Goal: Task Accomplishment & Management: Use online tool/utility

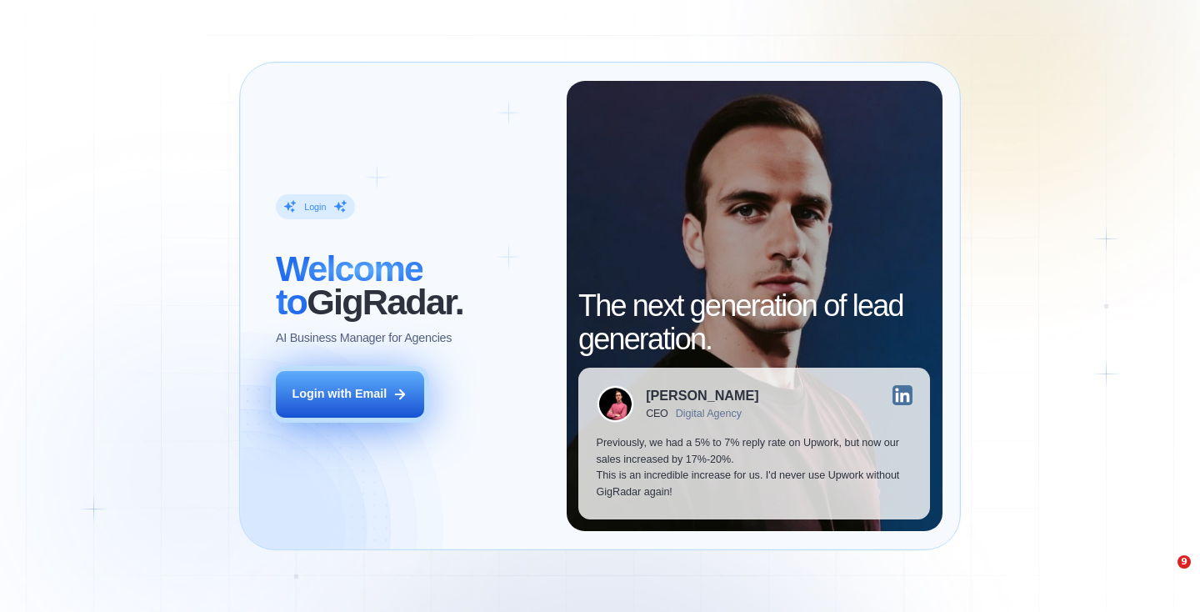
click at [337, 390] on div "Login with Email" at bounding box center [339, 394] width 95 height 17
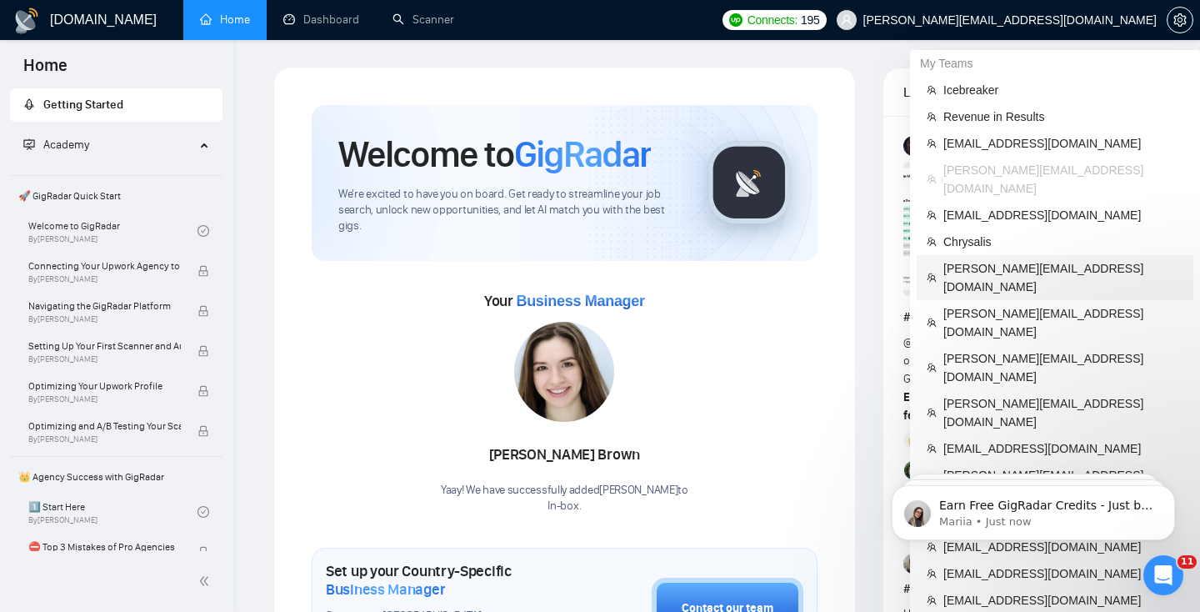
click at [1008, 259] on span "[PERSON_NAME][EMAIL_ADDRESS][DOMAIN_NAME]" at bounding box center [1063, 277] width 240 height 37
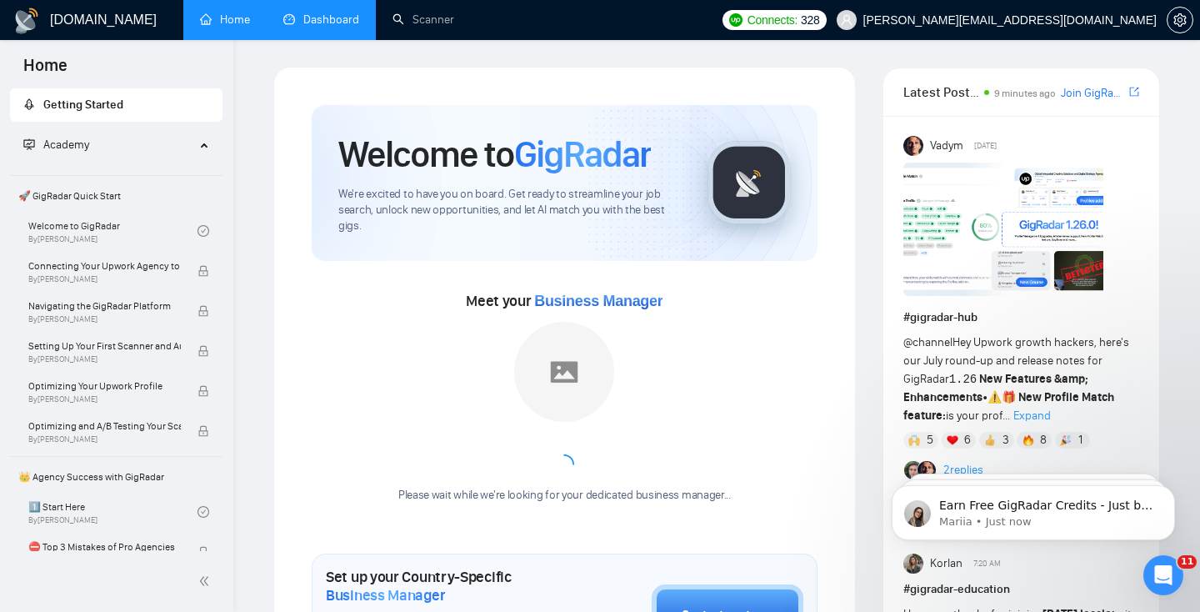
click at [312, 15] on link "Dashboard" at bounding box center [321, 19] width 76 height 14
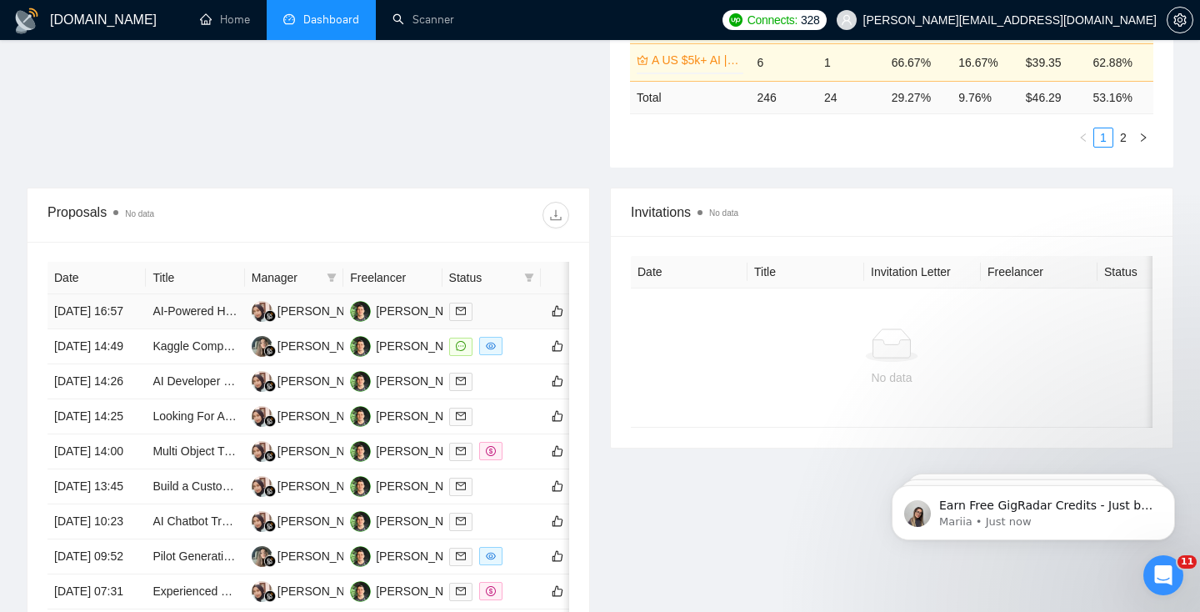
scroll to position [73, 0]
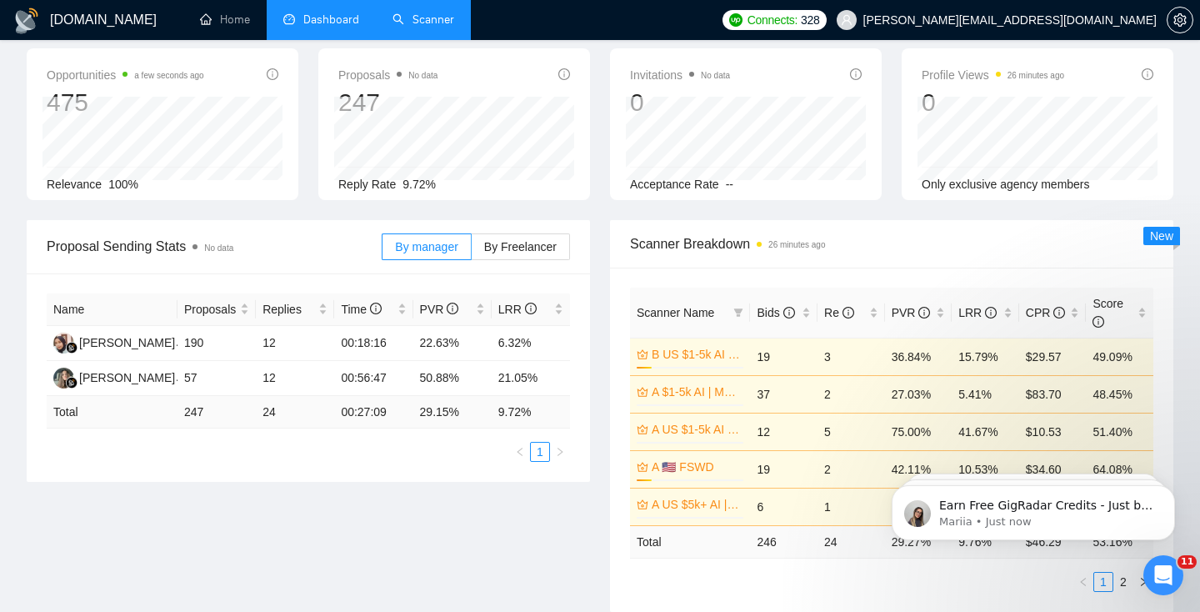
click at [442, 13] on link "Scanner" at bounding box center [423, 19] width 62 height 14
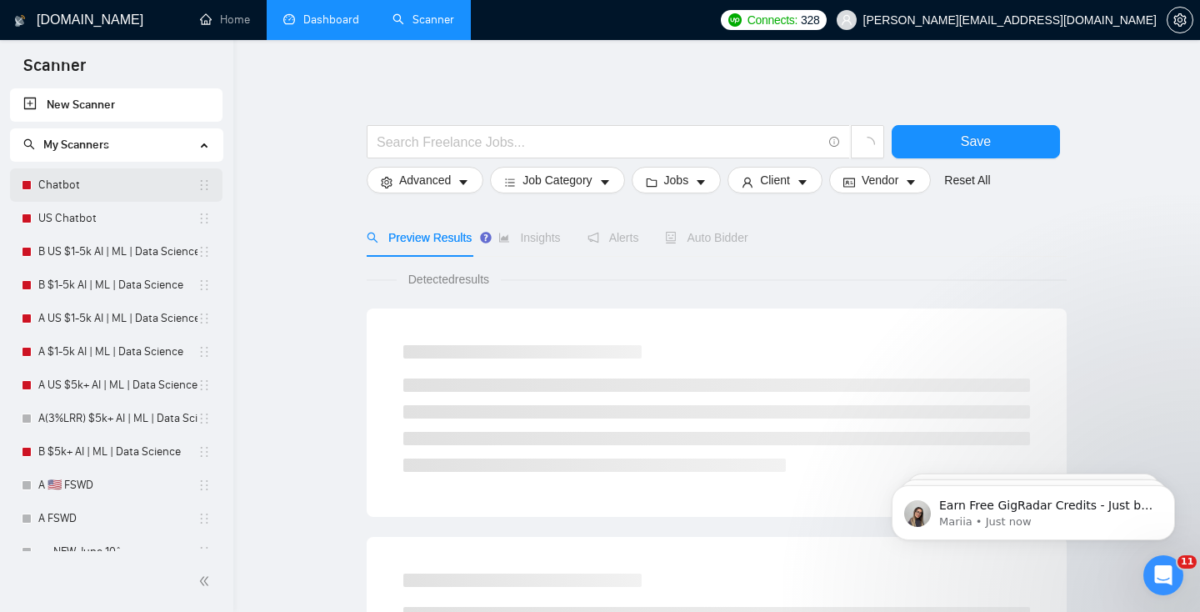
click at [55, 191] on link "Chatbot" at bounding box center [117, 184] width 159 height 33
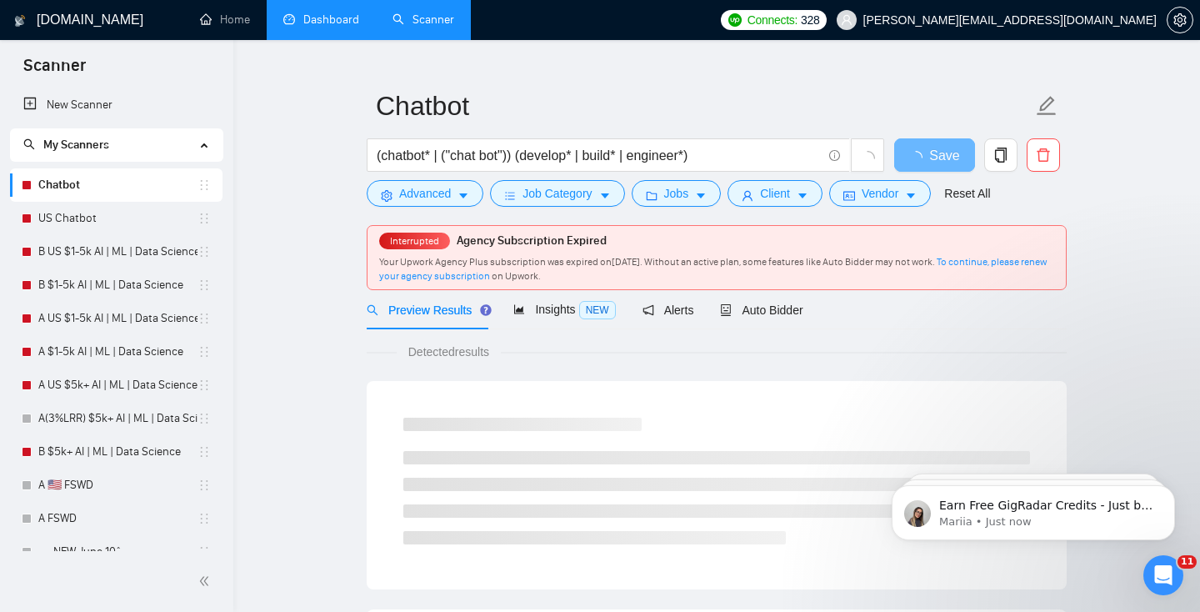
scroll to position [28, 0]
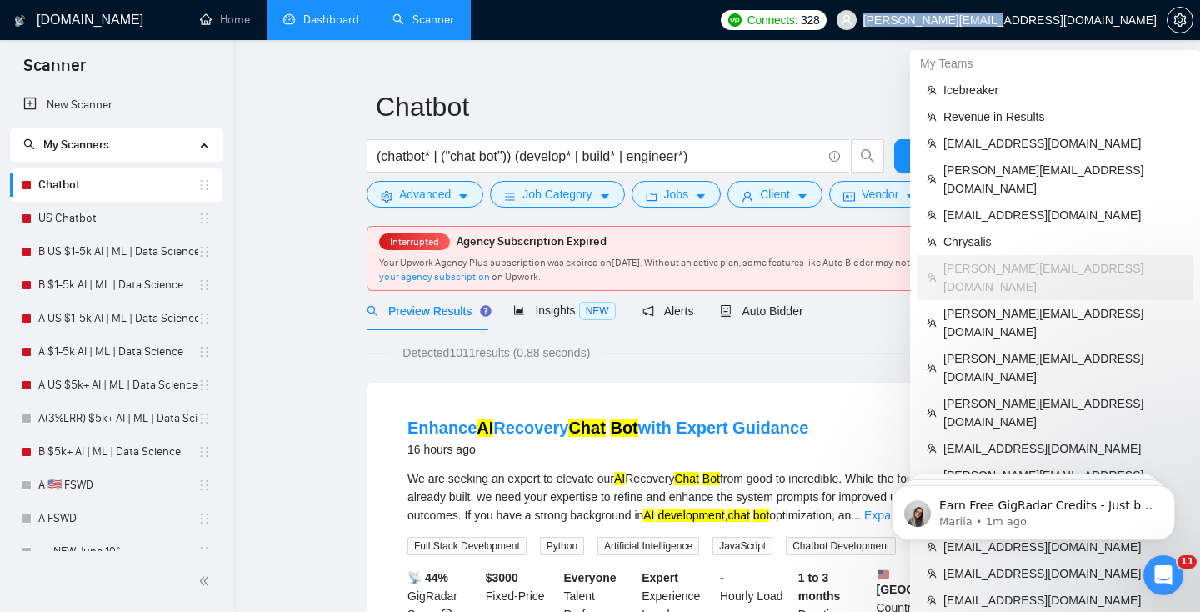
drag, startPoint x: 1031, startPoint y: 20, endPoint x: 1153, endPoint y: 21, distance: 122.5
click at [1153, 21] on span "[PERSON_NAME][EMAIL_ADDRESS][DOMAIN_NAME]" at bounding box center [997, 19] width 340 height 53
copy span "[PERSON_NAME][EMAIL_ADDRESS][DOMAIN_NAME]"
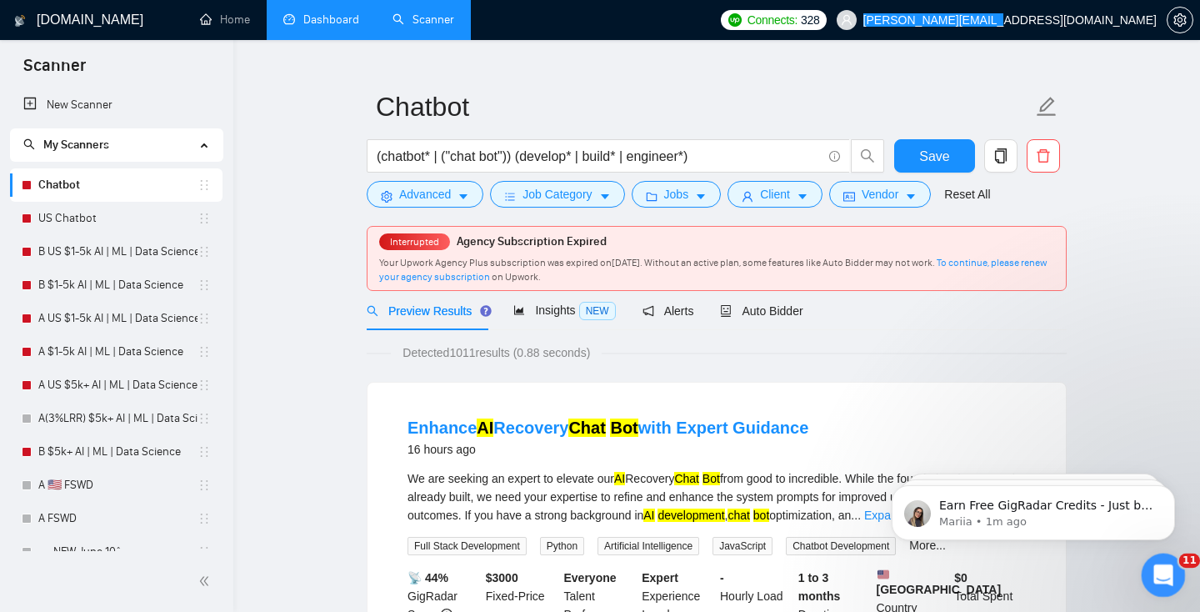
click at [1151, 565] on div "Open Intercom Messenger" at bounding box center [1160, 572] width 55 height 55
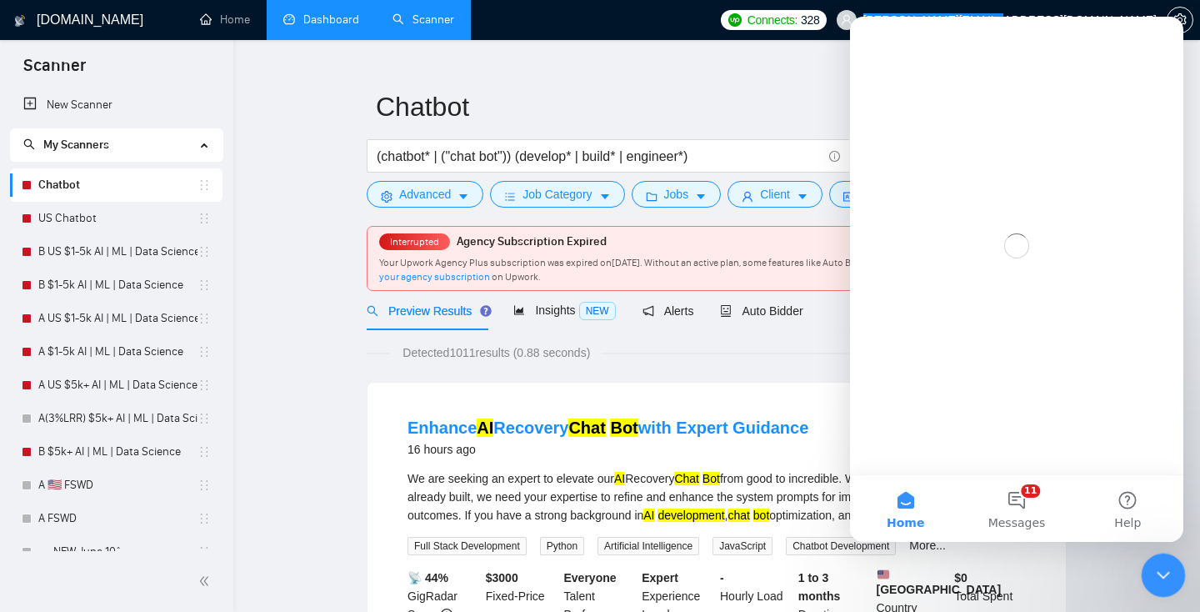
scroll to position [0, 0]
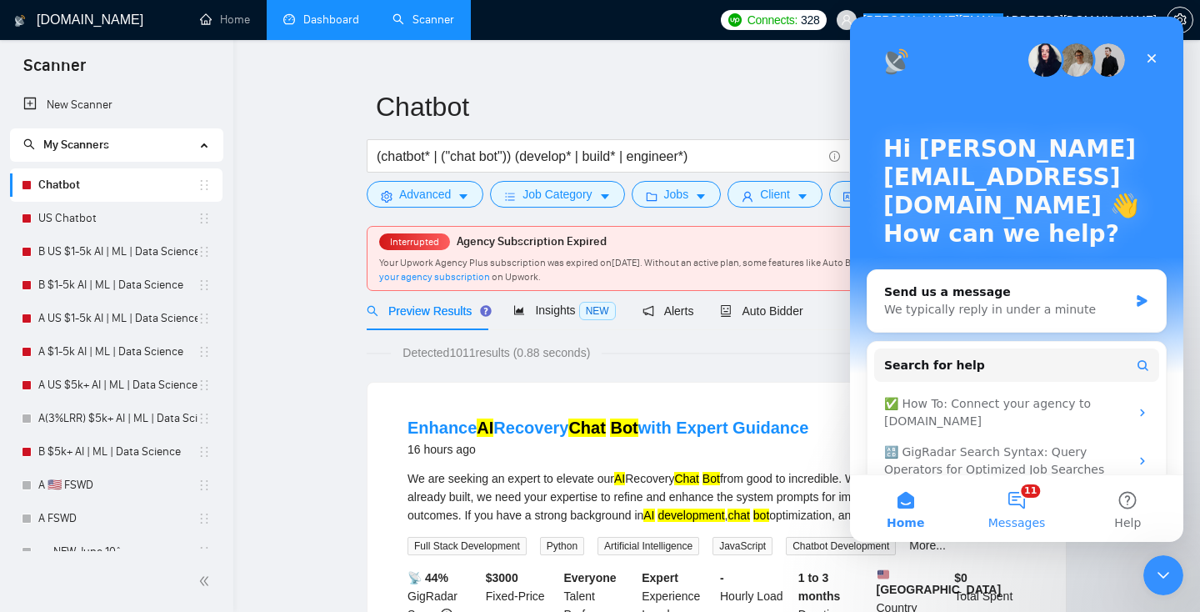
click at [1014, 497] on button "11 Messages" at bounding box center [1016, 508] width 111 height 67
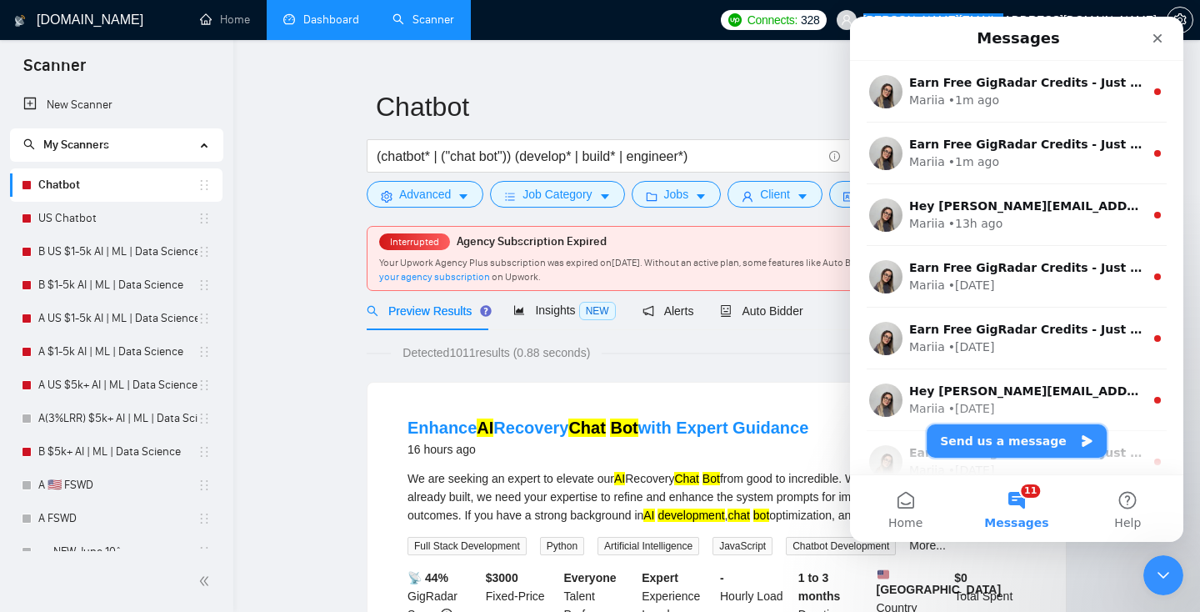
click at [1005, 451] on button "Send us a message" at bounding box center [1017, 440] width 180 height 33
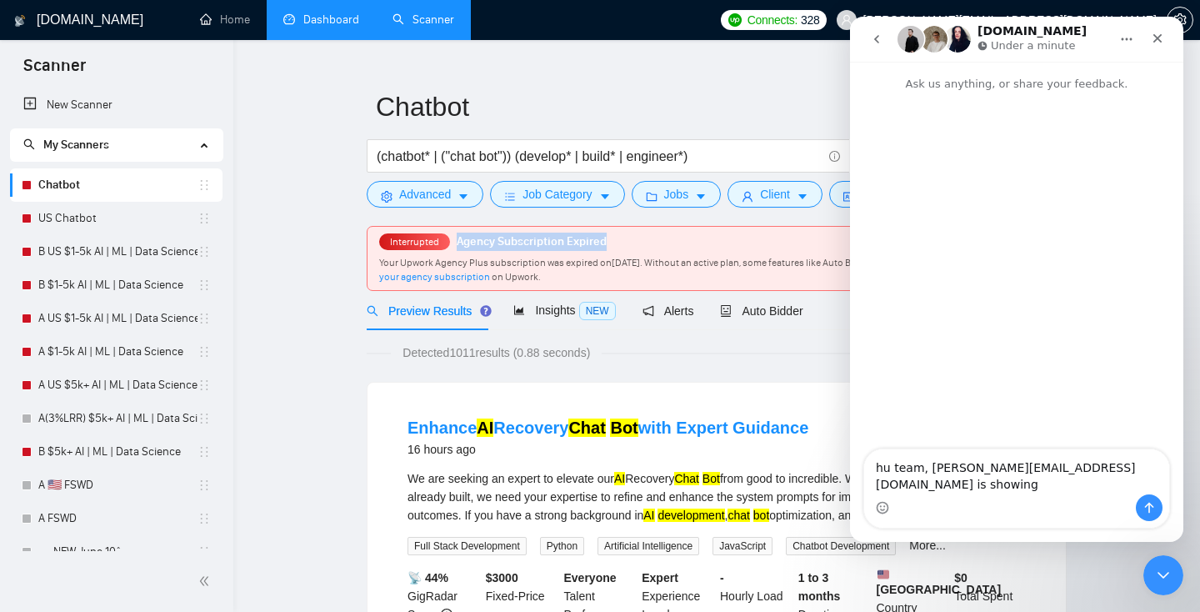
drag, startPoint x: 457, startPoint y: 243, endPoint x: 617, endPoint y: 240, distance: 160.9
click at [617, 240] on div "Interrupted Agency Subscription Expired Your Upwork Agency Plus subscription wa…" at bounding box center [716, 258] width 698 height 63
copy span "Agency Subscription Expired"
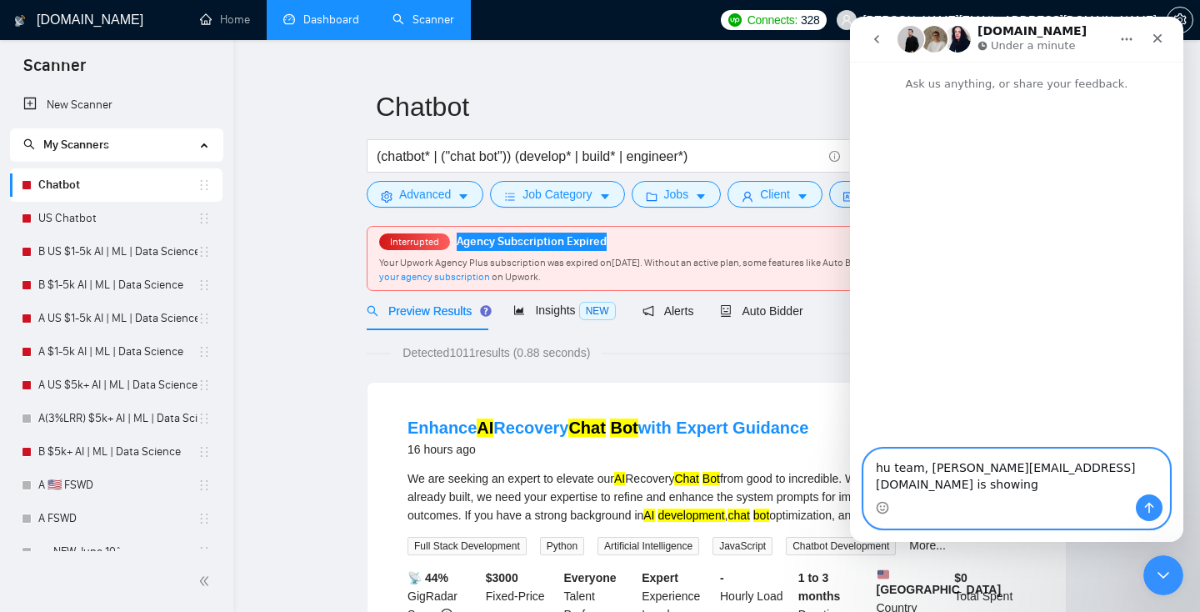
click at [1113, 487] on textarea "hu team, [PERSON_NAME][EMAIL_ADDRESS][DOMAIN_NAME] is showing" at bounding box center [1016, 471] width 305 height 45
paste textarea "Agency Subscription Expired"
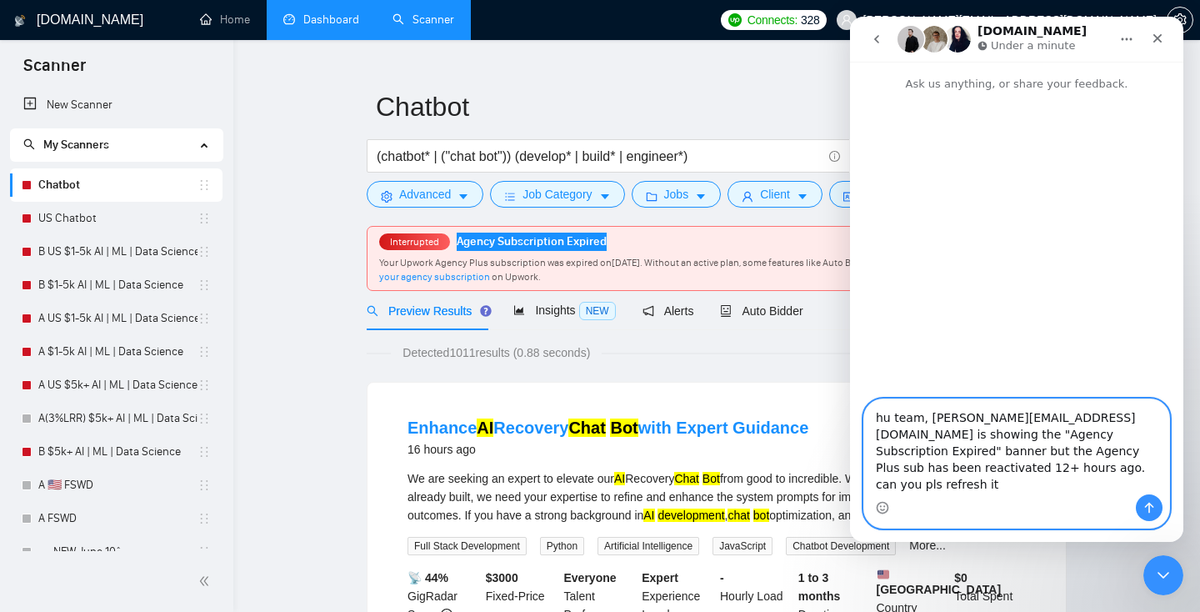
type textarea "hu team, [PERSON_NAME][EMAIL_ADDRESS][DOMAIN_NAME] is showing the "Agency Subsc…"
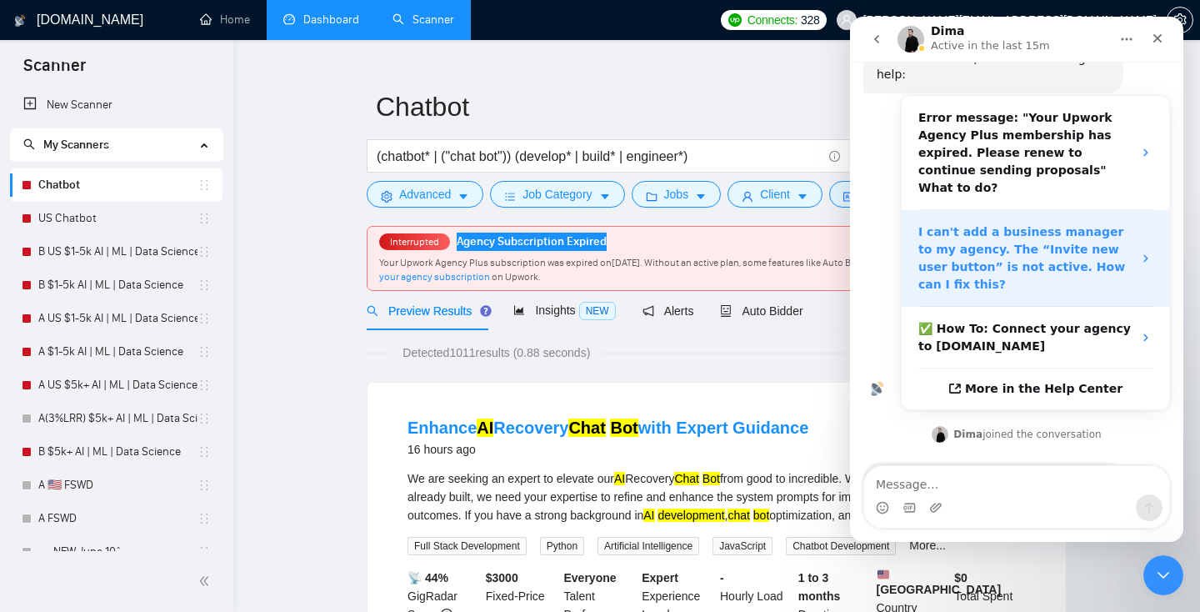
scroll to position [322, 0]
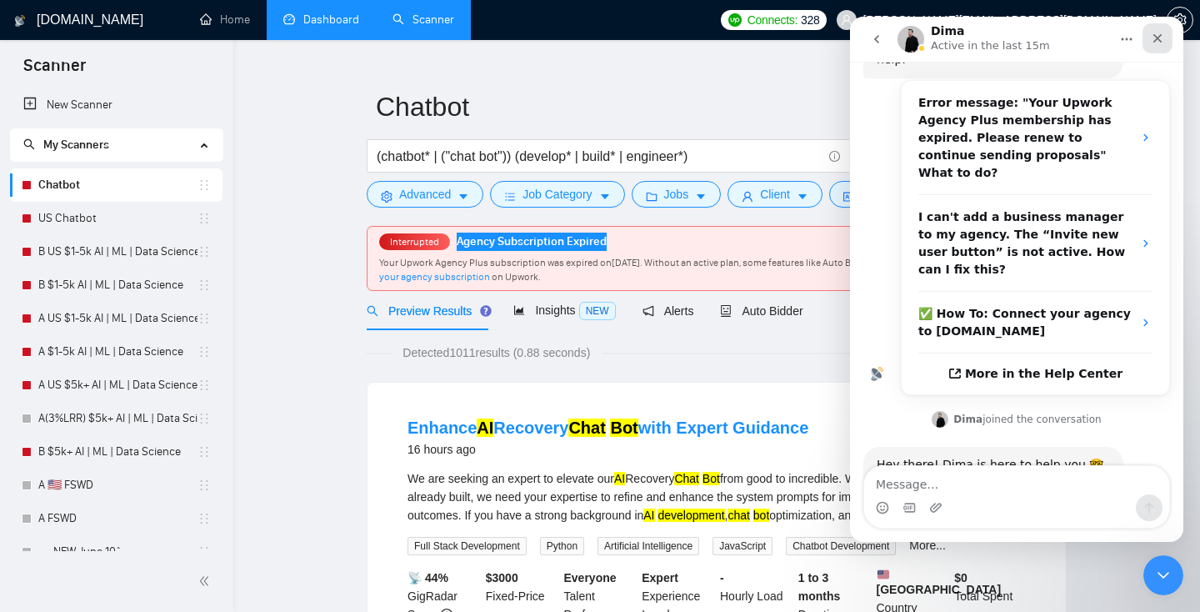
click at [1159, 39] on icon "Close" at bounding box center [1157, 38] width 13 height 13
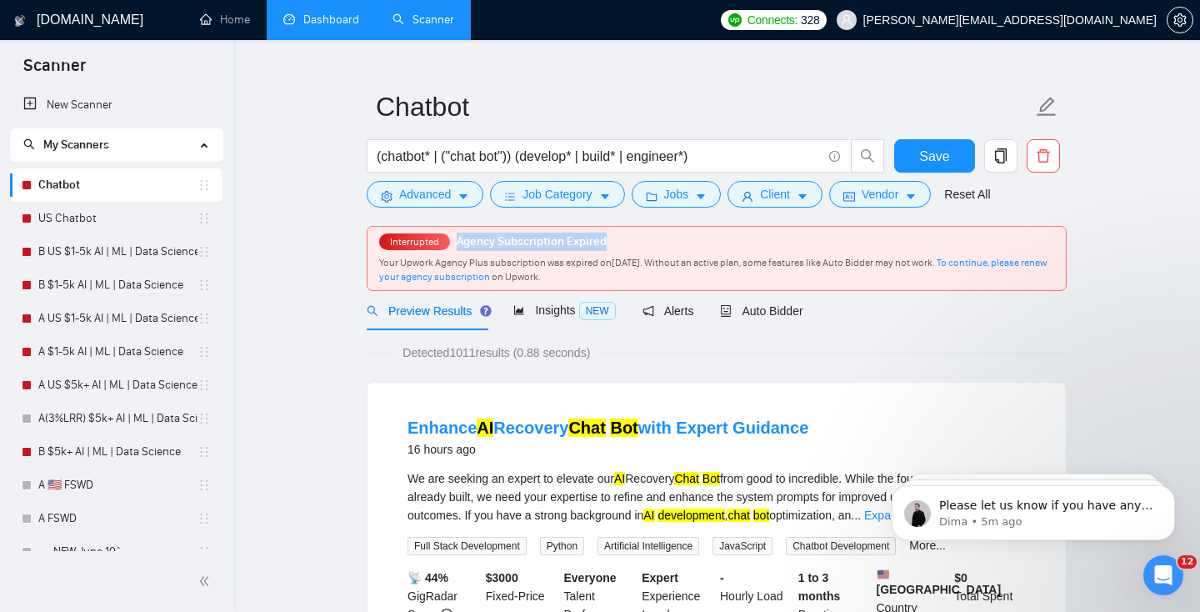
scroll to position [513, 0]
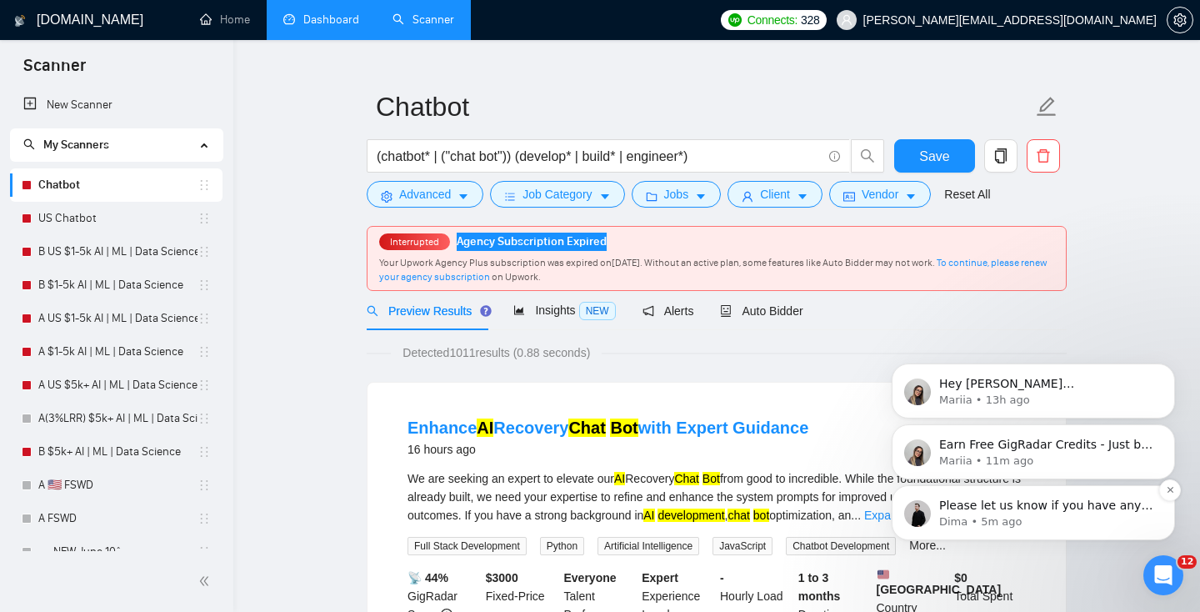
click at [1062, 512] on p "Please let us know if you have any additional questions 🤓" at bounding box center [1046, 505] width 215 height 17
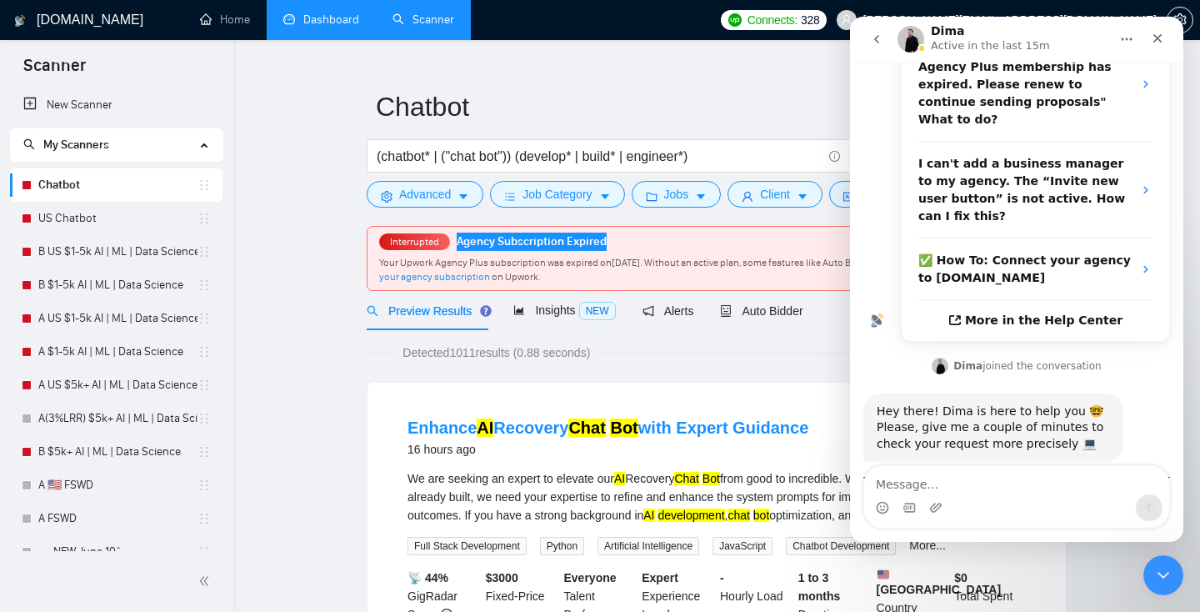
scroll to position [541, 0]
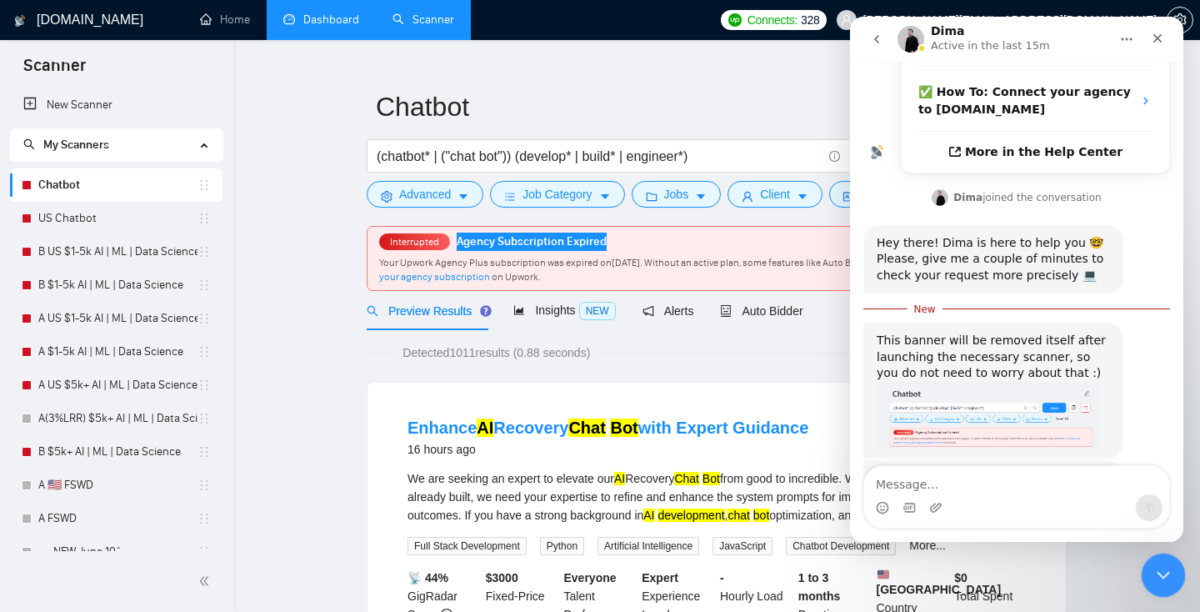
click at [1167, 569] on icon "Close Intercom Messenger" at bounding box center [1161, 572] width 20 height 20
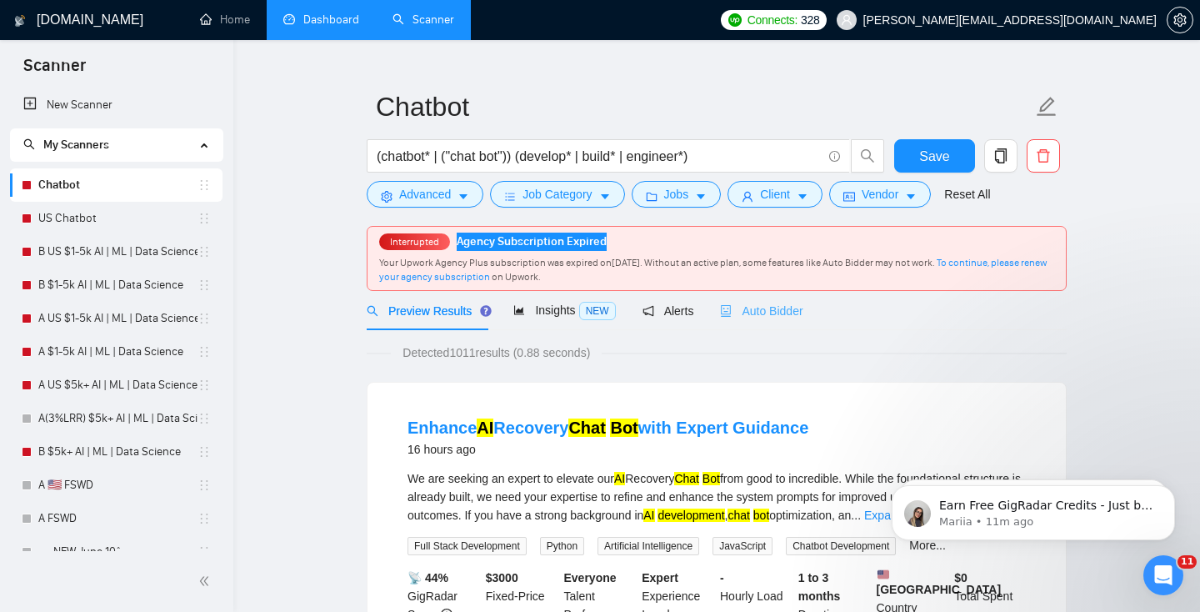
scroll to position [0, 0]
click at [775, 299] on div "Auto Bidder" at bounding box center [761, 310] width 82 height 39
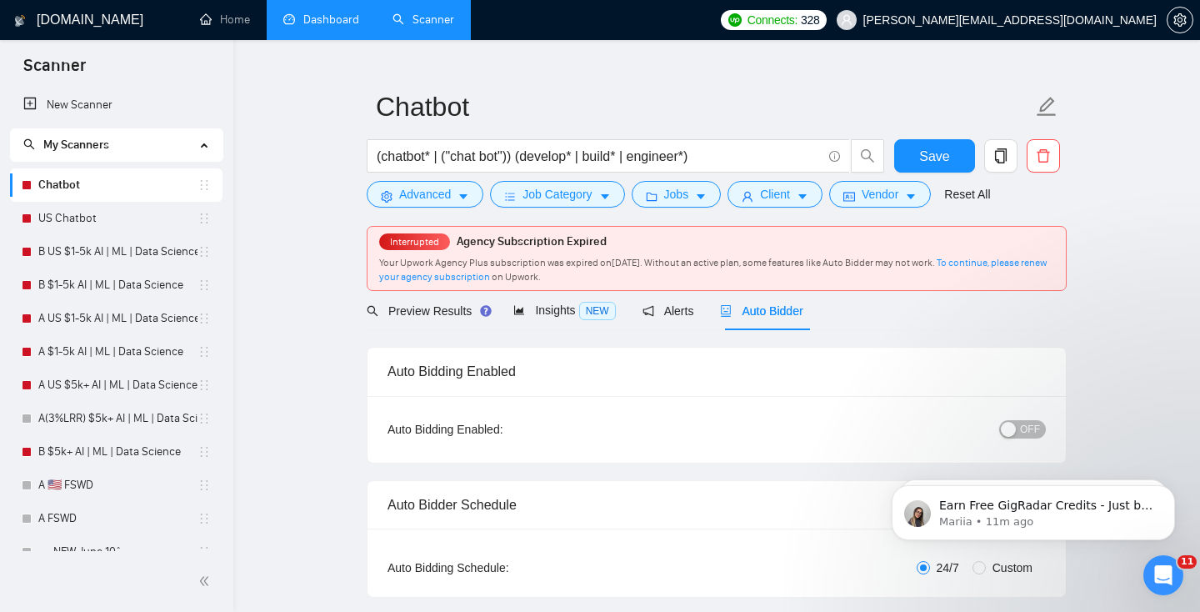
click at [1019, 423] on button "OFF" at bounding box center [1022, 429] width 47 height 18
click at [936, 144] on button "Save" at bounding box center [934, 155] width 81 height 33
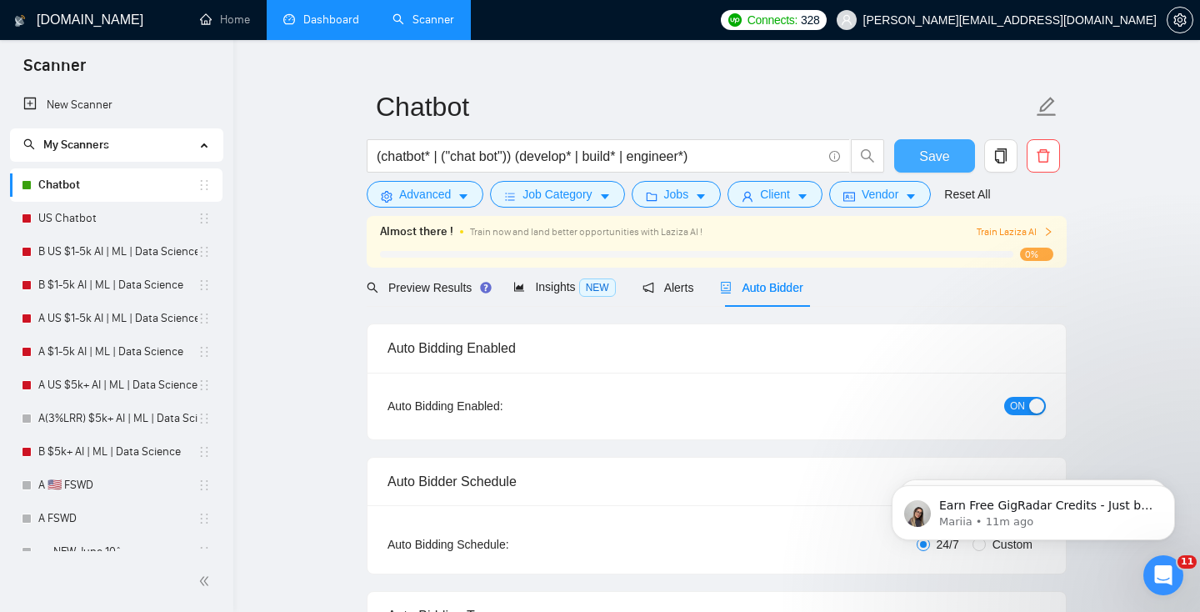
click at [933, 159] on span "Save" at bounding box center [934, 156] width 30 height 21
click at [80, 209] on link "US Chatbot" at bounding box center [117, 218] width 159 height 33
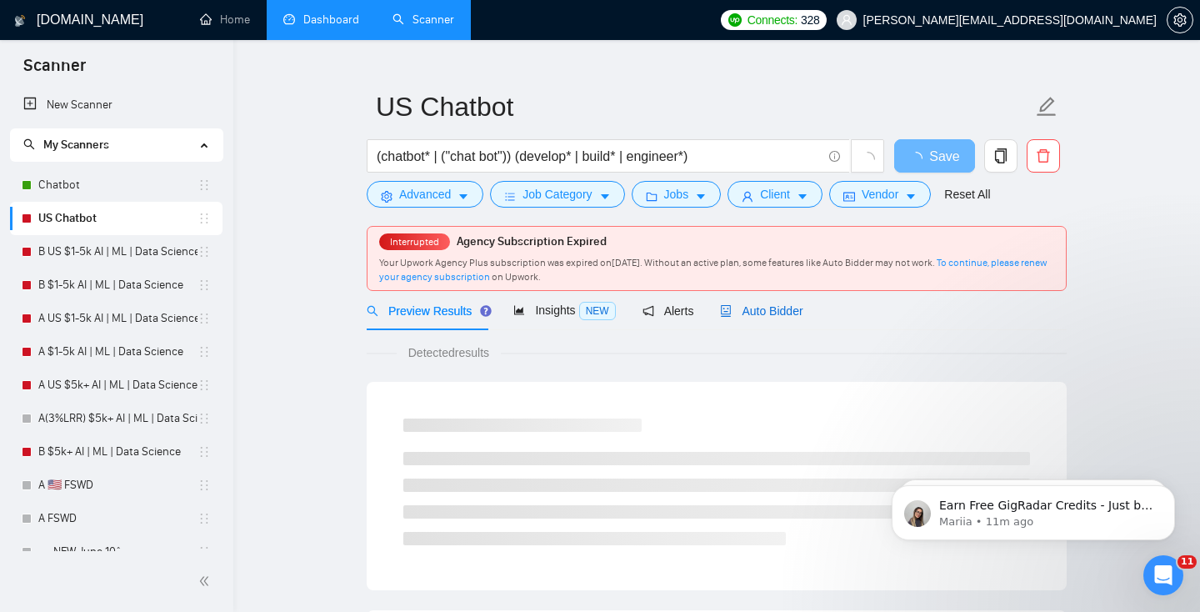
click at [769, 306] on span "Auto Bidder" at bounding box center [761, 310] width 82 height 13
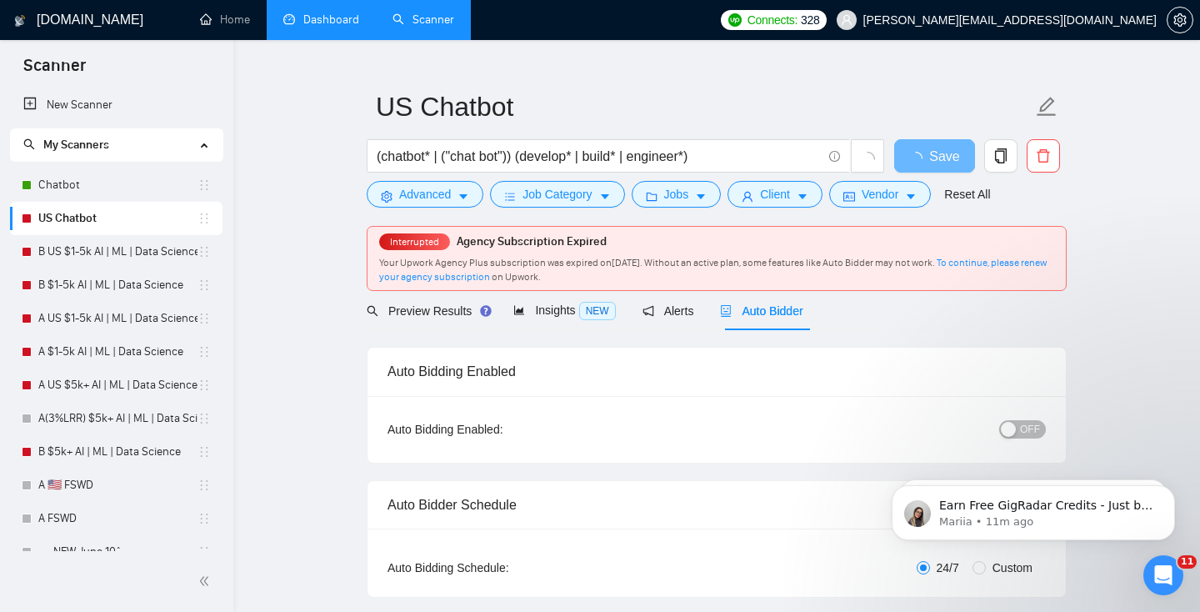
click at [1024, 431] on span "OFF" at bounding box center [1030, 429] width 20 height 18
click at [939, 162] on span "Save" at bounding box center [934, 156] width 30 height 21
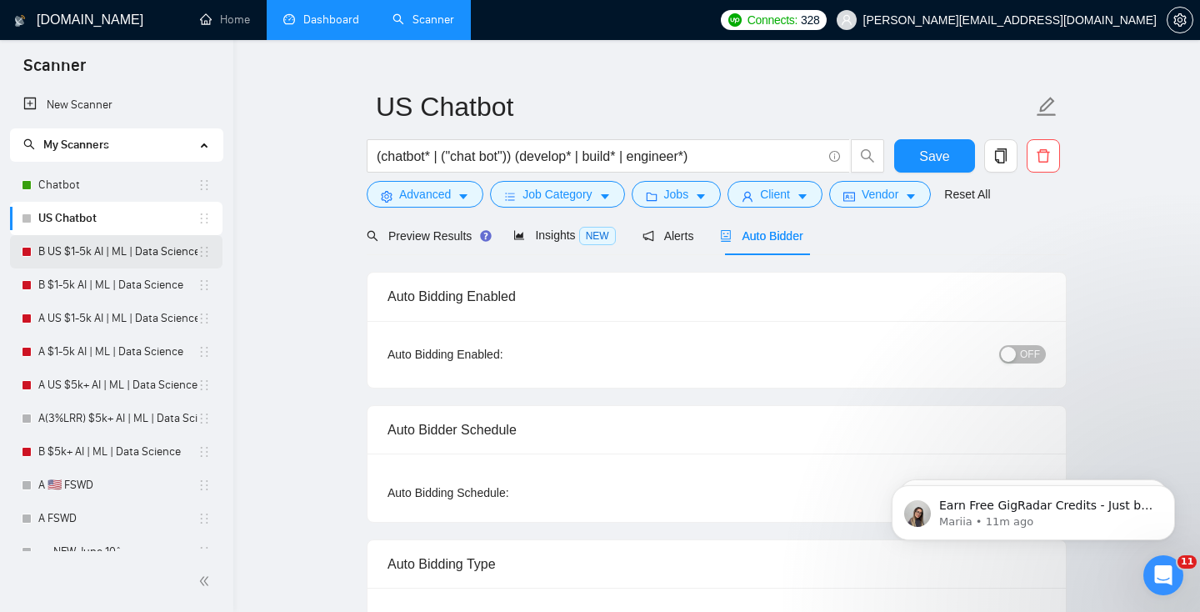
click at [117, 244] on link "B US $1-5k AI | ML | Data Science" at bounding box center [117, 251] width 159 height 33
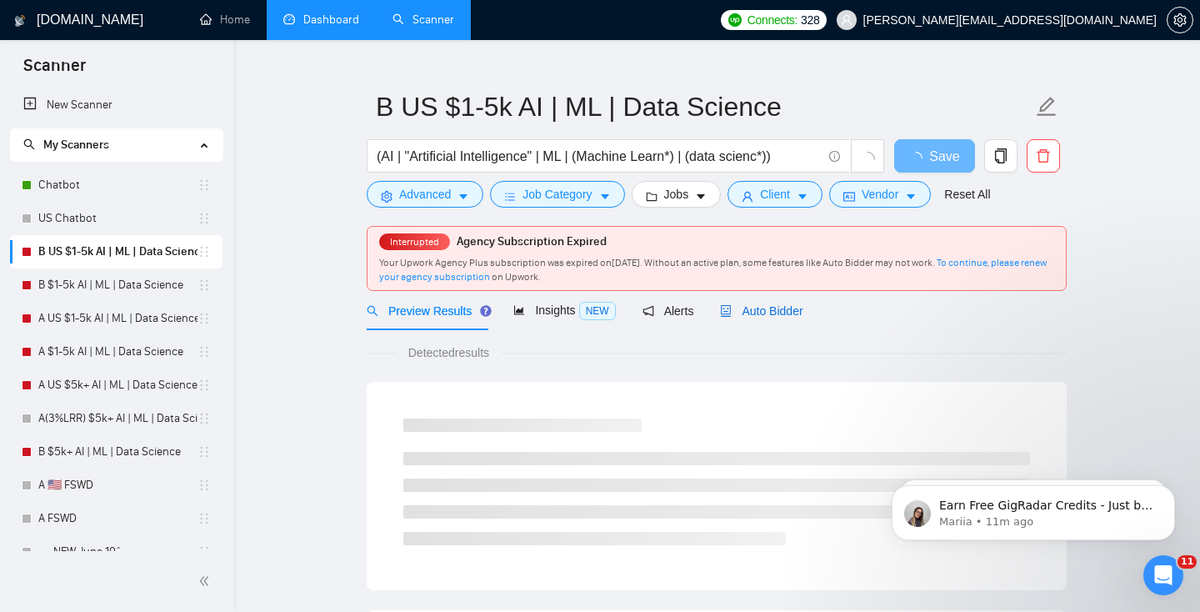
click at [770, 304] on span "Auto Bidder" at bounding box center [761, 310] width 82 height 13
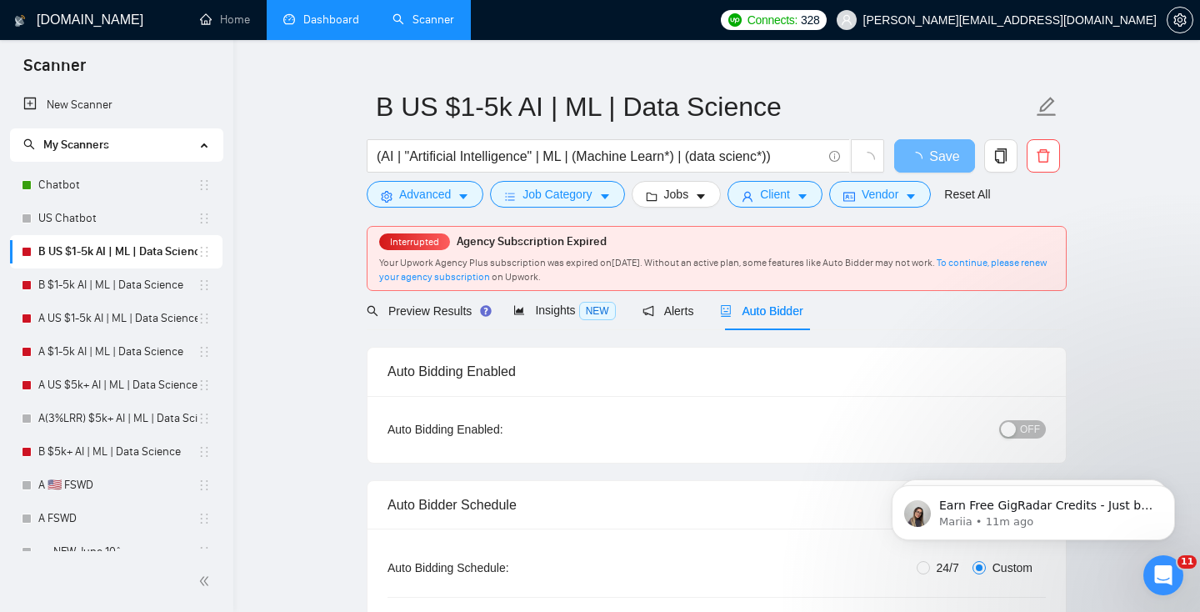
click at [1024, 419] on div "OFF" at bounding box center [936, 428] width 219 height 19
click at [1023, 430] on span "OFF" at bounding box center [1030, 429] width 20 height 18
click at [947, 151] on span "Save" at bounding box center [934, 156] width 30 height 21
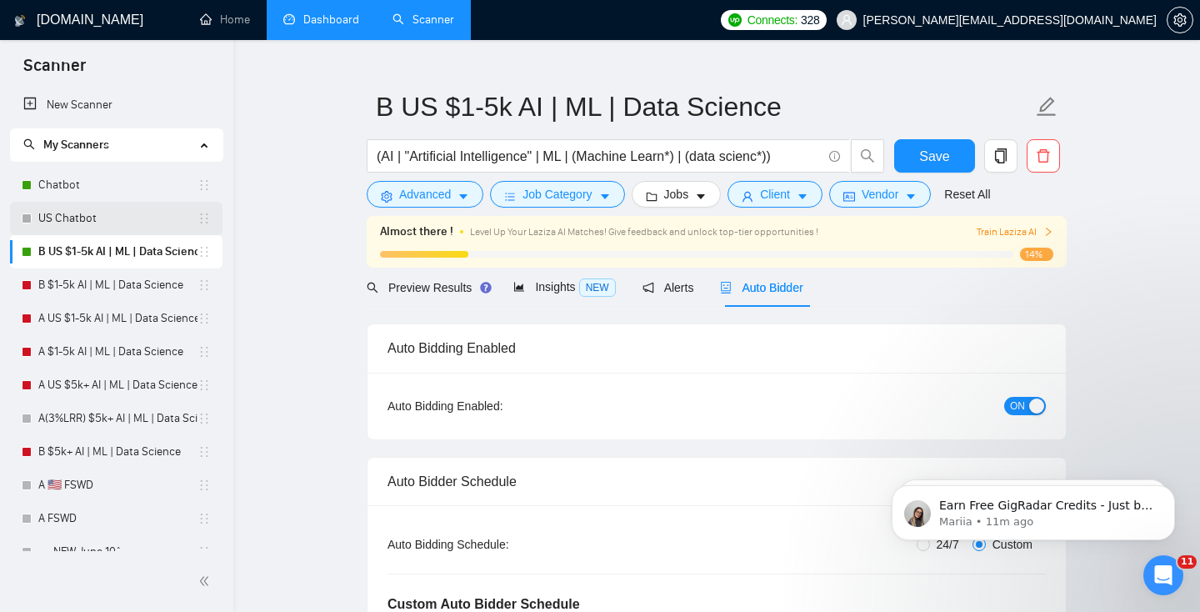
click at [97, 232] on link "US Chatbot" at bounding box center [117, 218] width 159 height 33
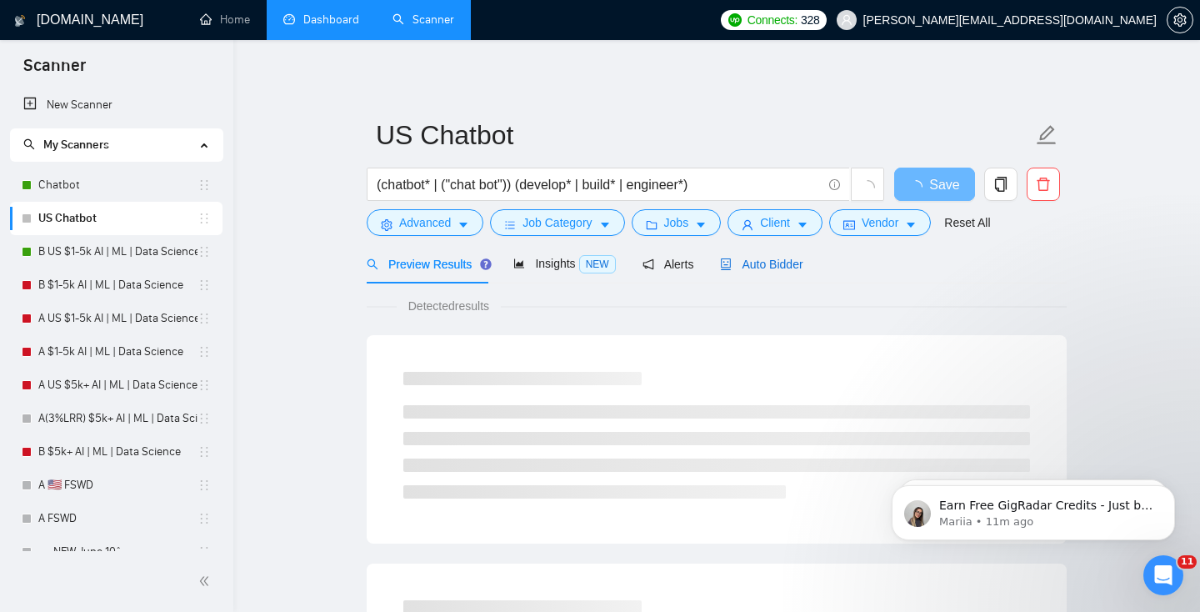
click at [767, 256] on div "Auto Bidder" at bounding box center [761, 264] width 82 height 18
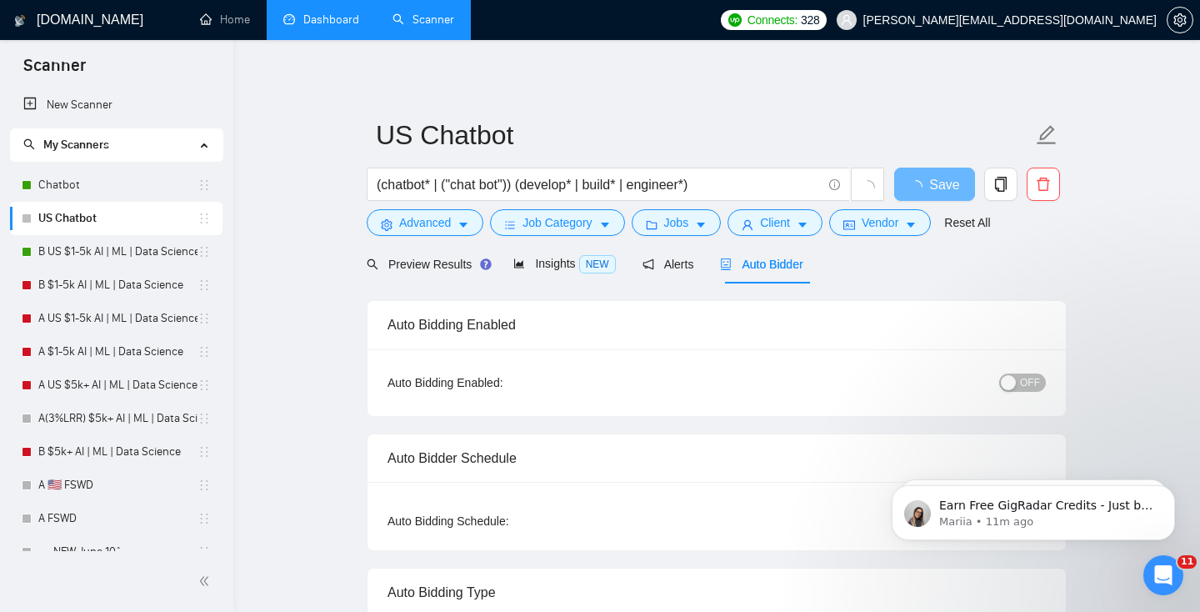
click at [1021, 379] on span "OFF" at bounding box center [1030, 382] width 20 height 18
click at [943, 182] on span "Save" at bounding box center [934, 184] width 30 height 21
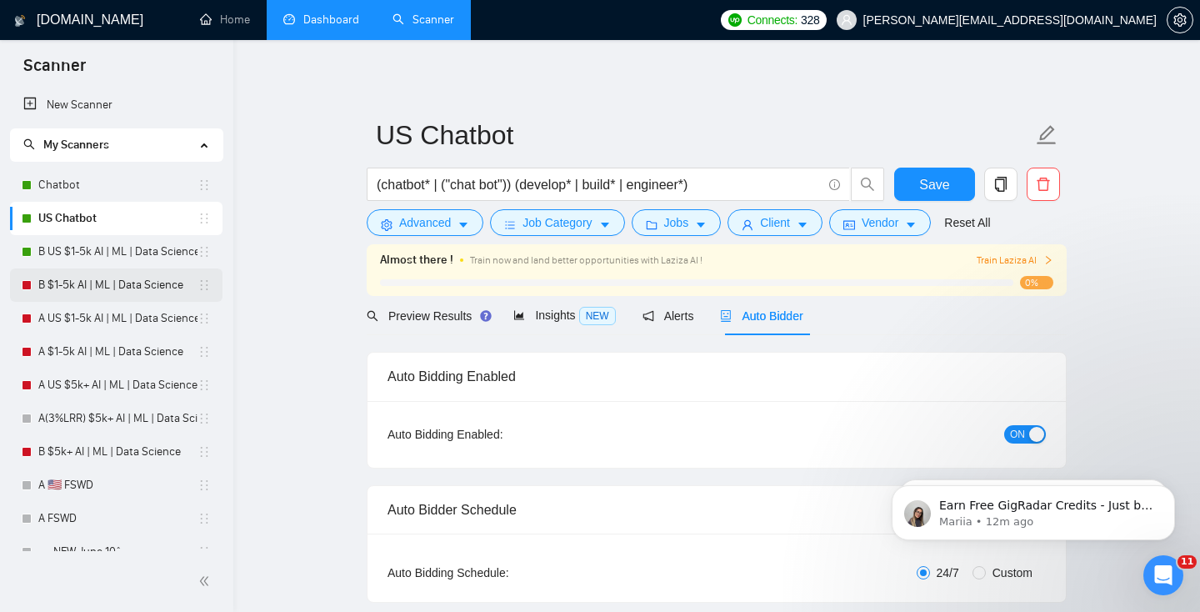
click at [100, 287] on link "B $1-5k AI | ML | Data Science" at bounding box center [117, 284] width 159 height 33
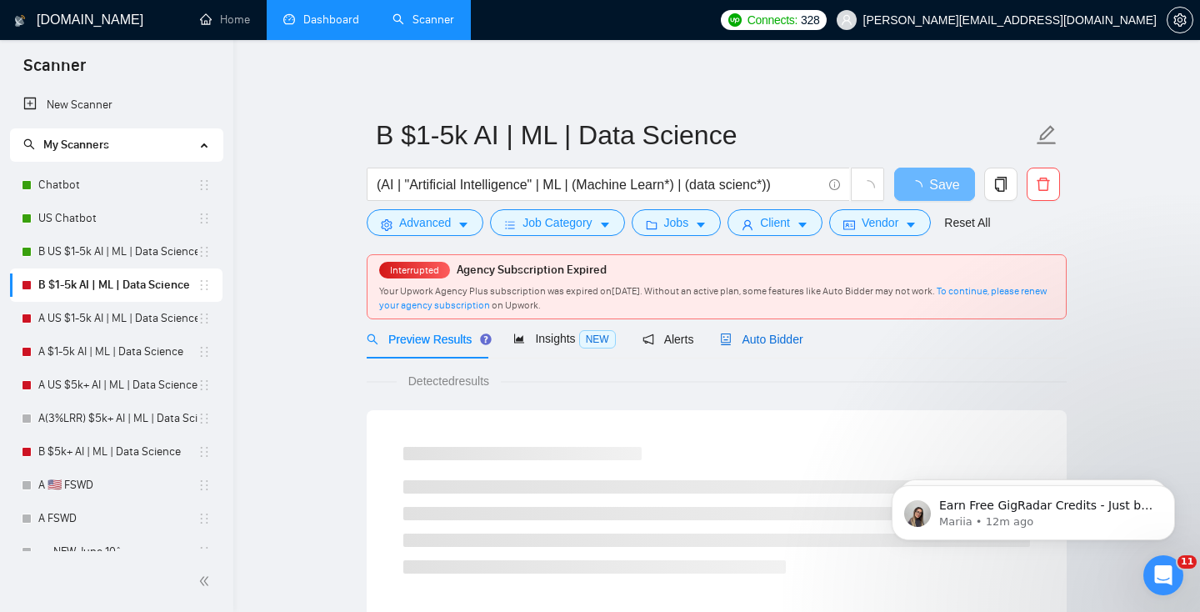
click at [790, 338] on span "Auto Bidder" at bounding box center [761, 338] width 82 height 13
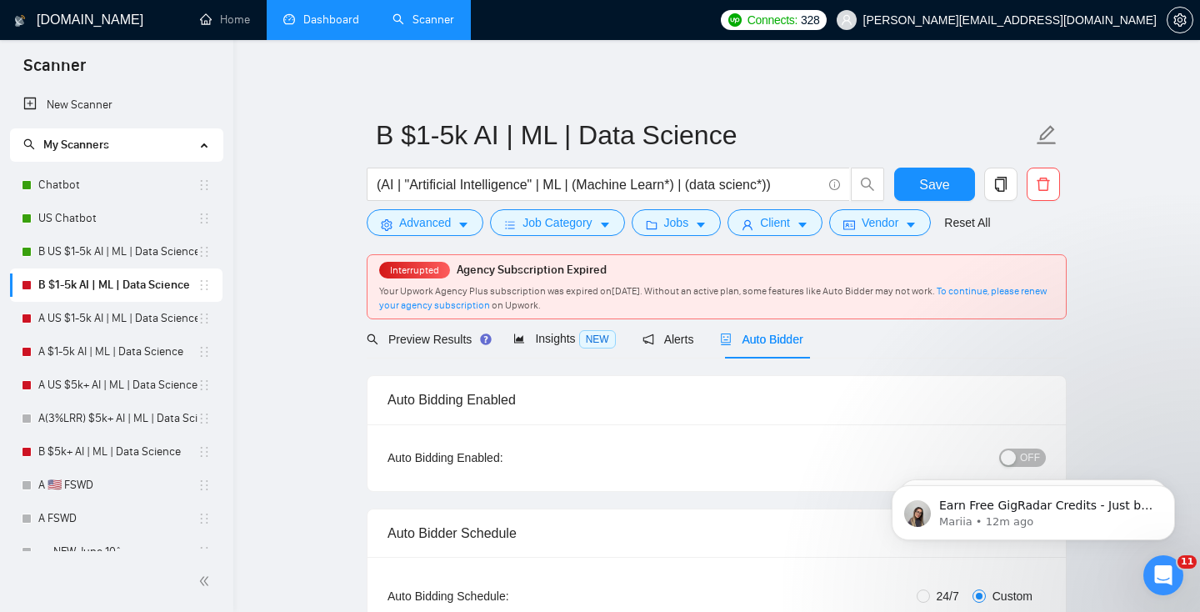
click html "Earn Free GigRadar Credits - Just by Sharing Your Story! 💬 Want more credits fo…"
click at [999, 457] on body "Earn Free GigRadar Credits - Just by Sharing Your Story! 💬 Want more credits fo…" at bounding box center [1033, 508] width 320 height 103
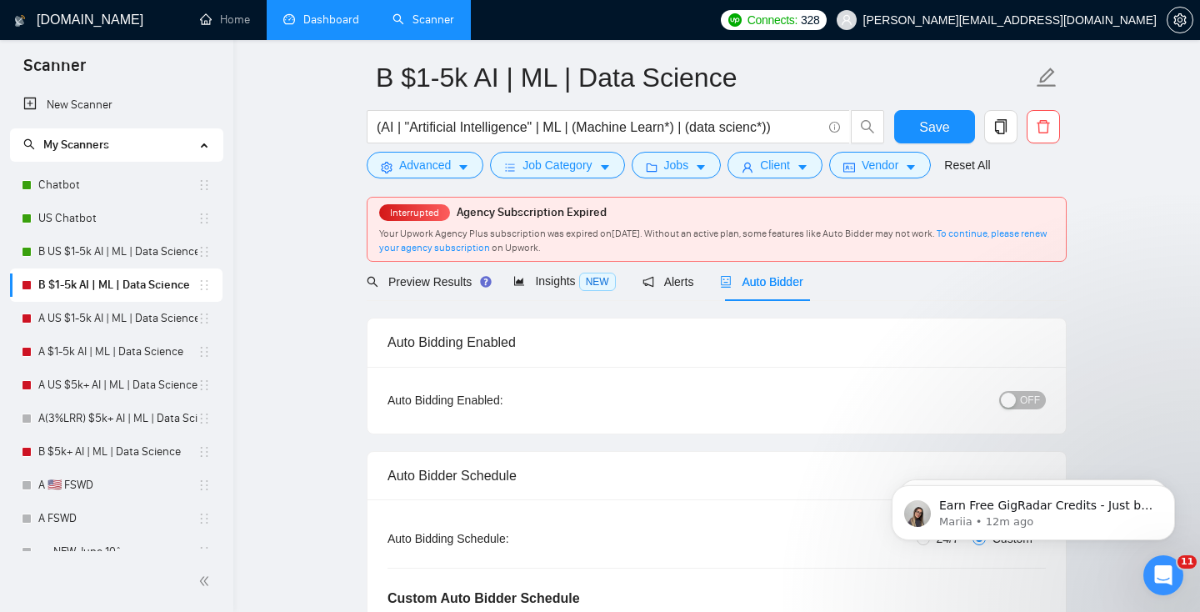
scroll to position [75, 0]
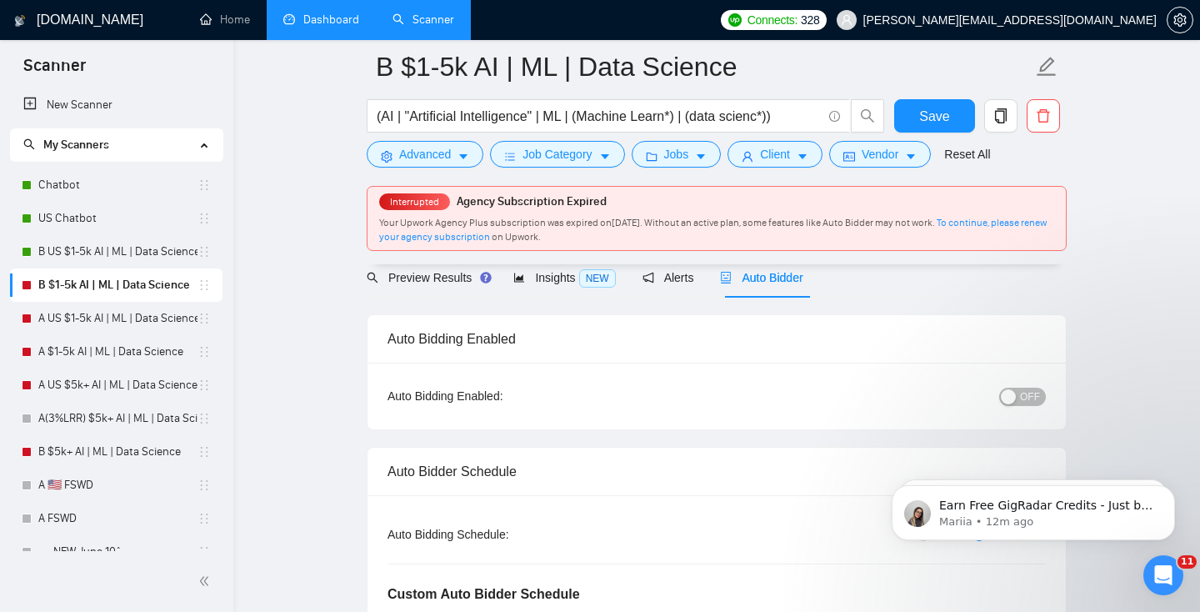
click at [1018, 389] on button "OFF" at bounding box center [1022, 396] width 47 height 18
click at [931, 120] on span "Save" at bounding box center [934, 116] width 30 height 21
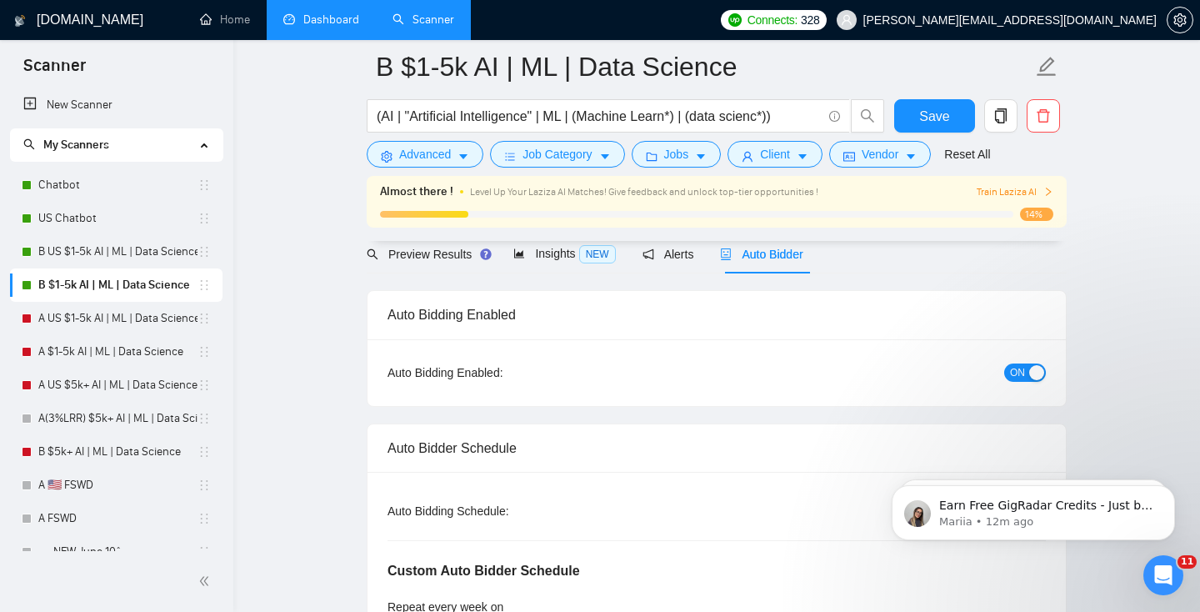
click at [69, 328] on link "A US $1-5k AI | ML | Data Science" at bounding box center [117, 318] width 159 height 33
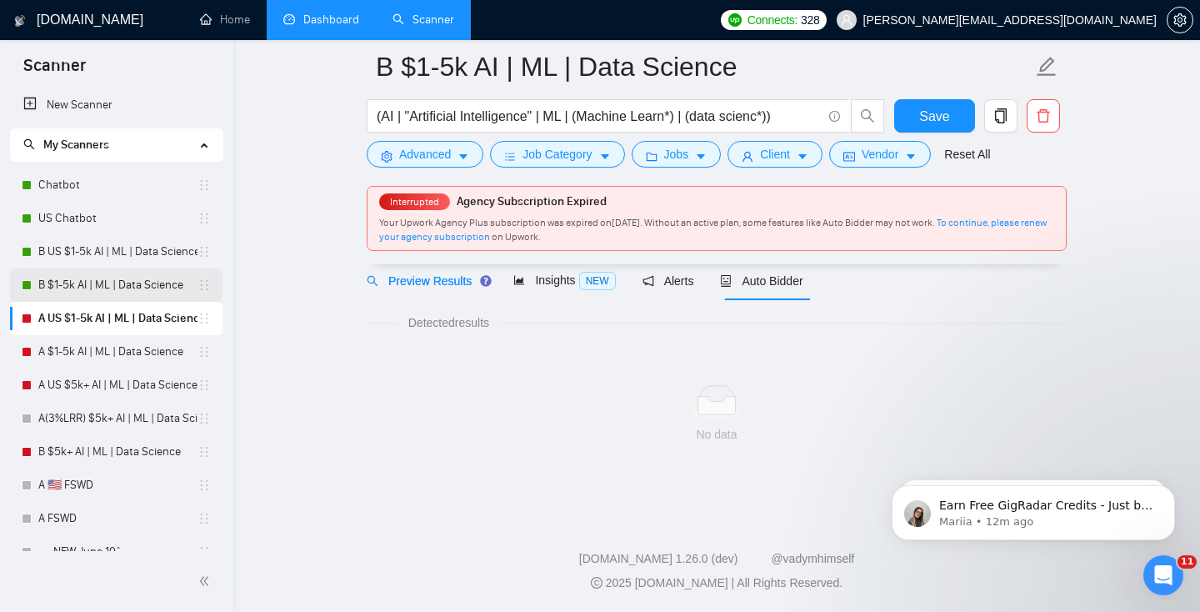
scroll to position [48, 0]
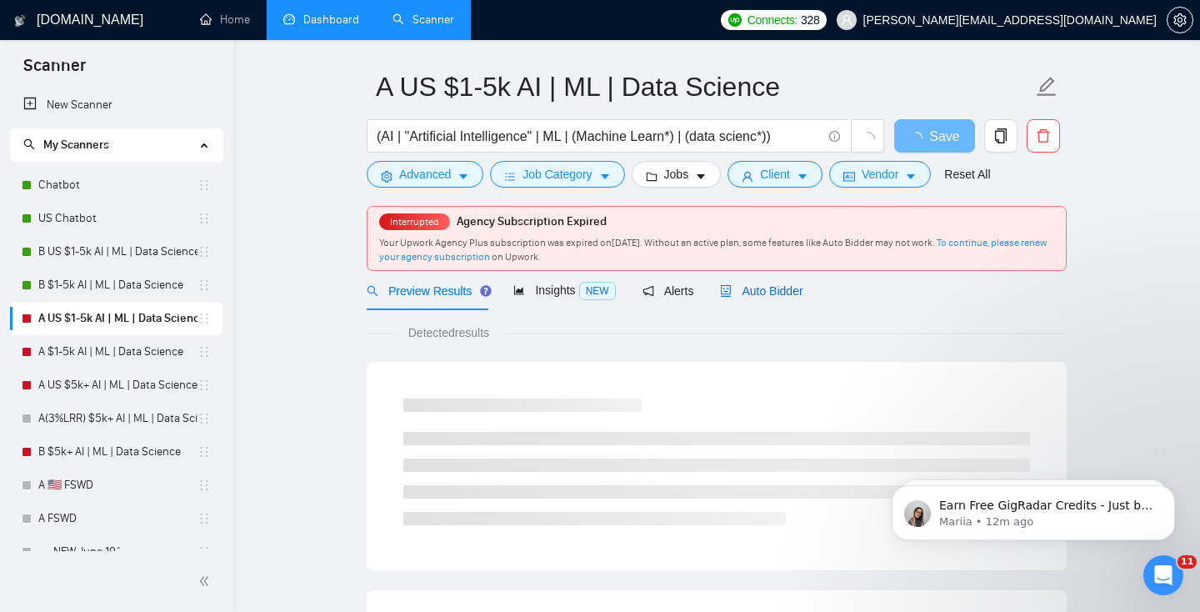
click at [767, 293] on span "Auto Bidder" at bounding box center [761, 290] width 82 height 13
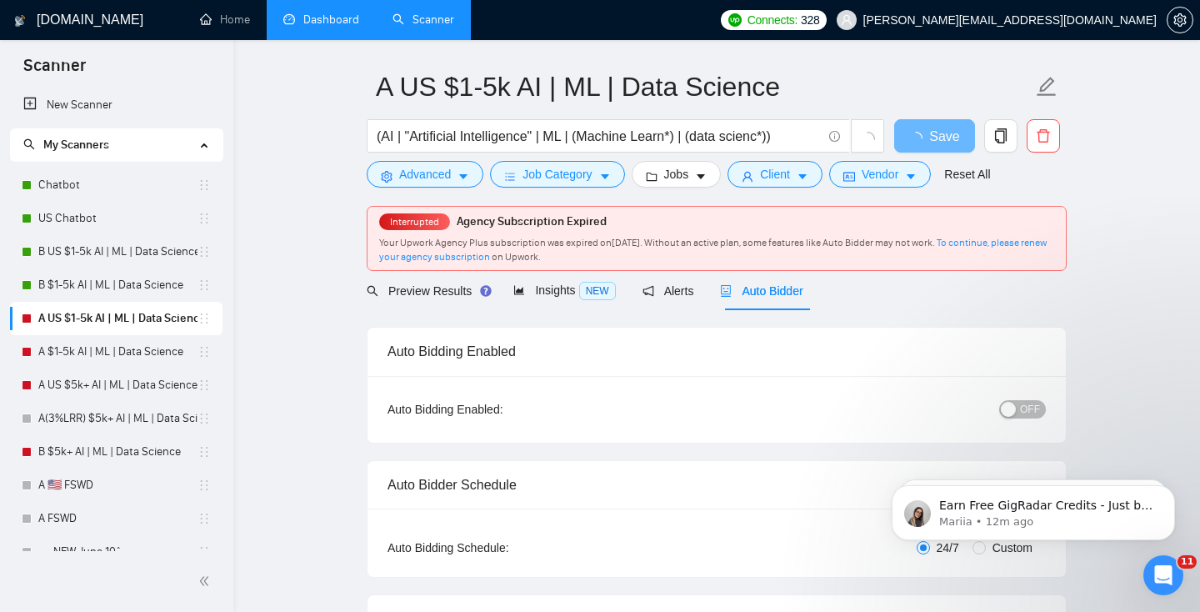
click at [1028, 414] on span "OFF" at bounding box center [1030, 409] width 20 height 18
click at [932, 131] on span "Save" at bounding box center [934, 136] width 30 height 21
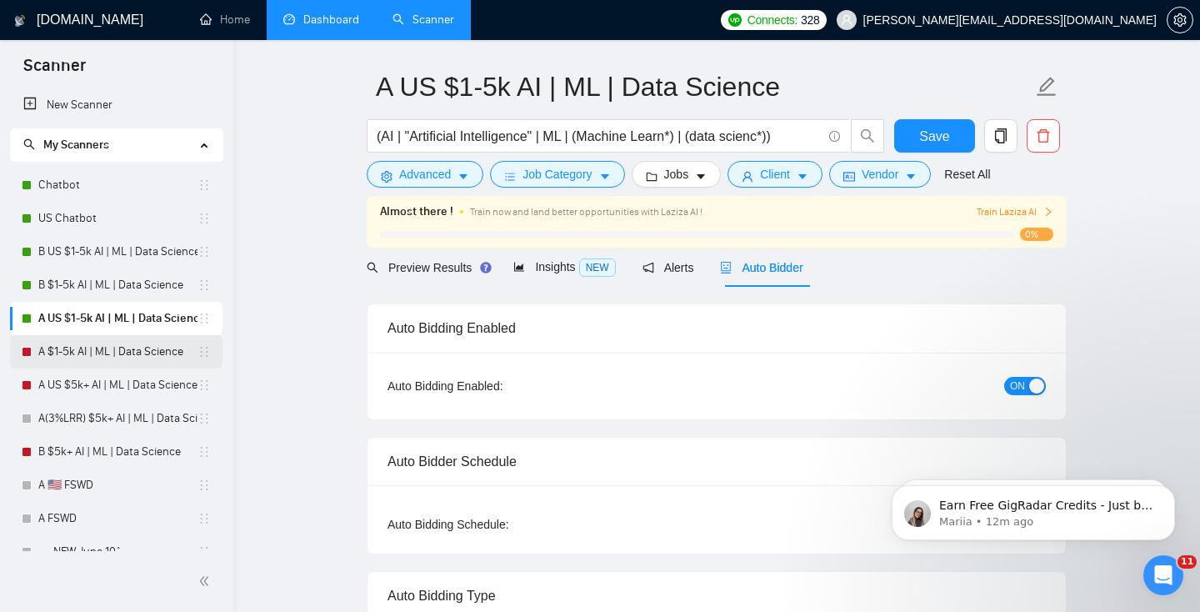
click at [102, 351] on link "A $1-5k AI | ML | Data Science" at bounding box center [117, 351] width 159 height 33
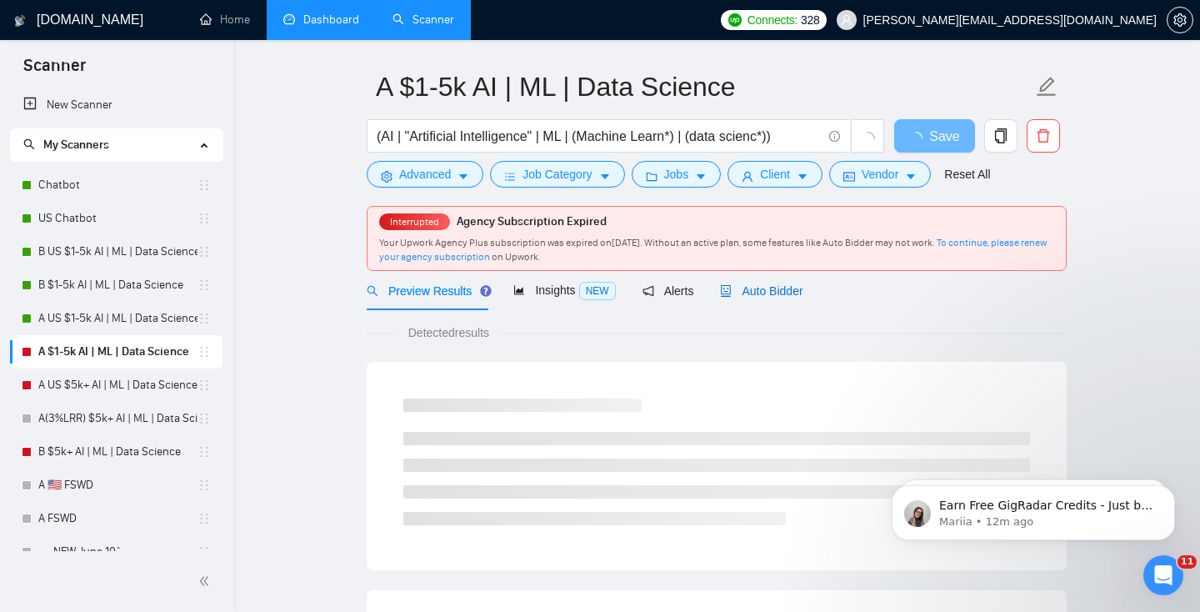
click at [760, 293] on span "Auto Bidder" at bounding box center [761, 290] width 82 height 13
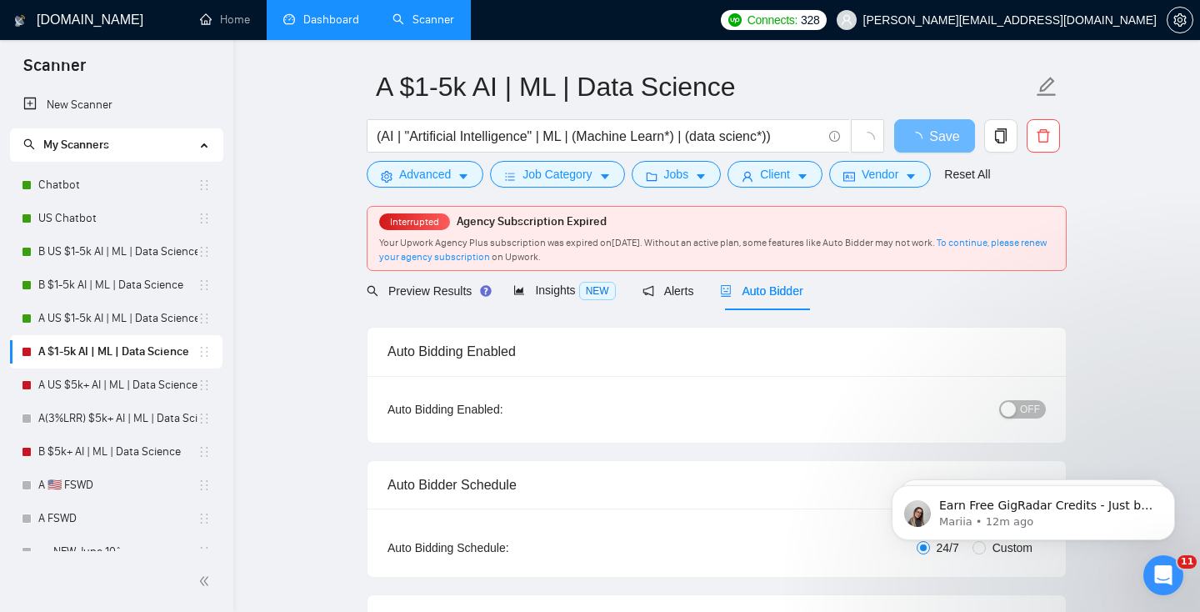
click at [1027, 417] on span "OFF" at bounding box center [1030, 409] width 20 height 18
click at [928, 141] on span "Save" at bounding box center [934, 136] width 30 height 21
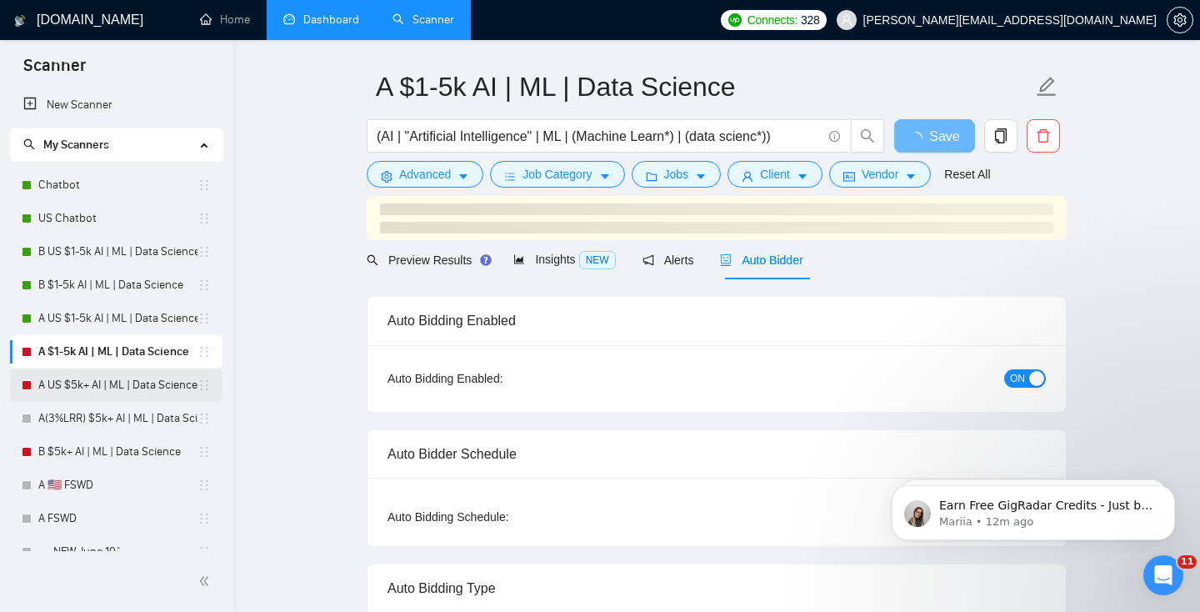
click at [55, 382] on link "A US $5k+ AI | ML | Data Science" at bounding box center [117, 384] width 159 height 33
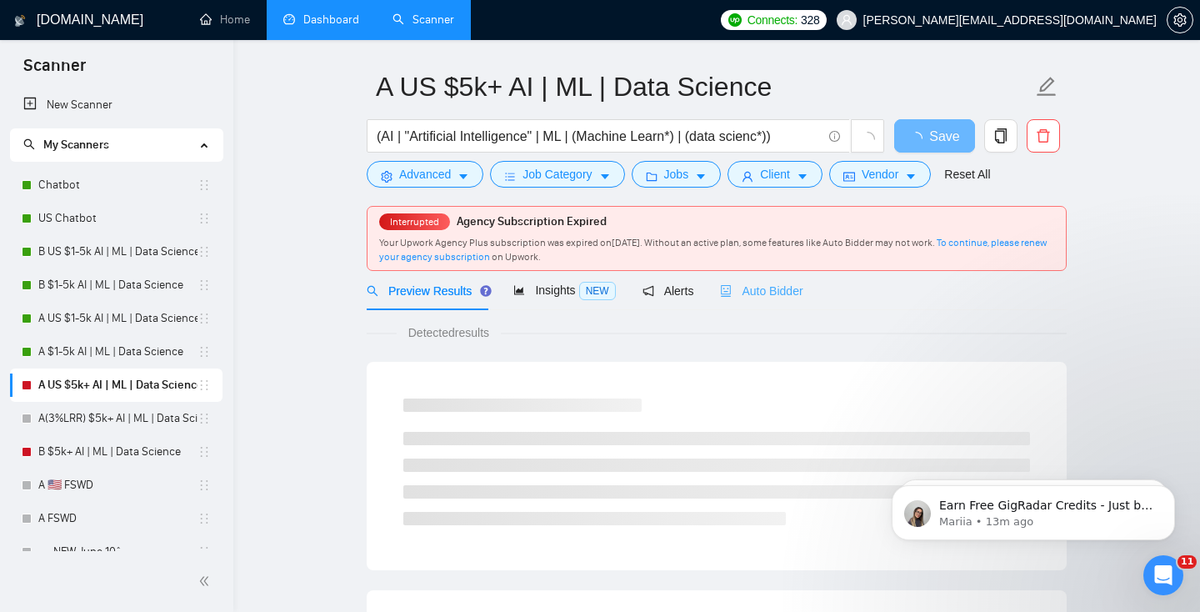
drag, startPoint x: 778, startPoint y: 276, endPoint x: 759, endPoint y: 274, distance: 19.2
click at [778, 276] on div "Auto Bidder" at bounding box center [761, 290] width 82 height 39
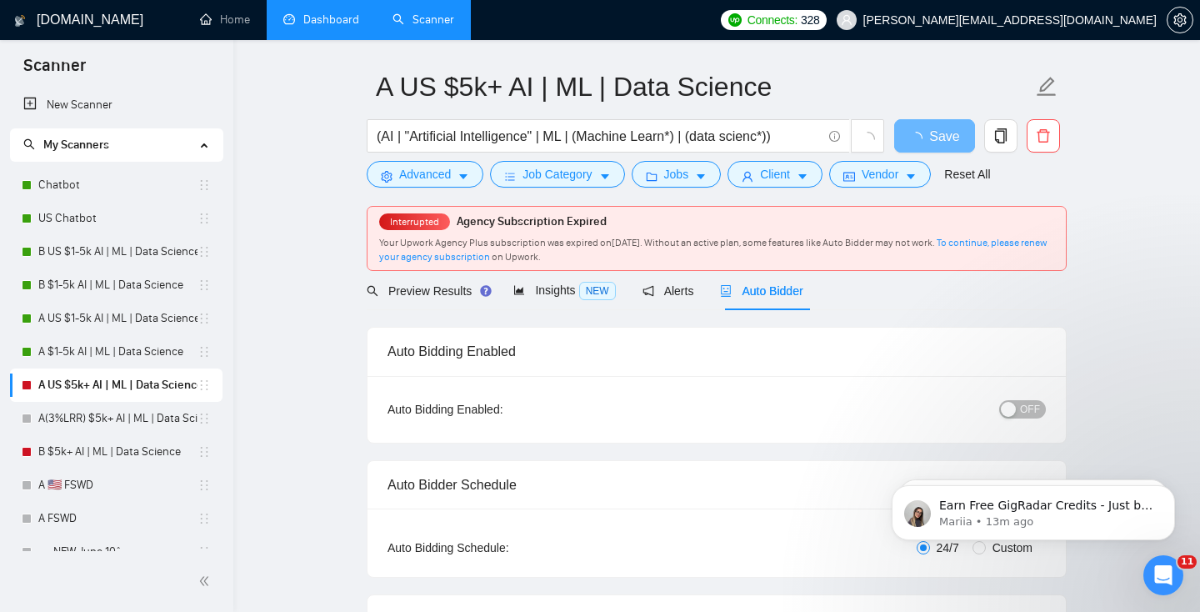
click at [1016, 406] on div "button" at bounding box center [1008, 409] width 15 height 15
click at [923, 132] on span "Save" at bounding box center [934, 136] width 30 height 21
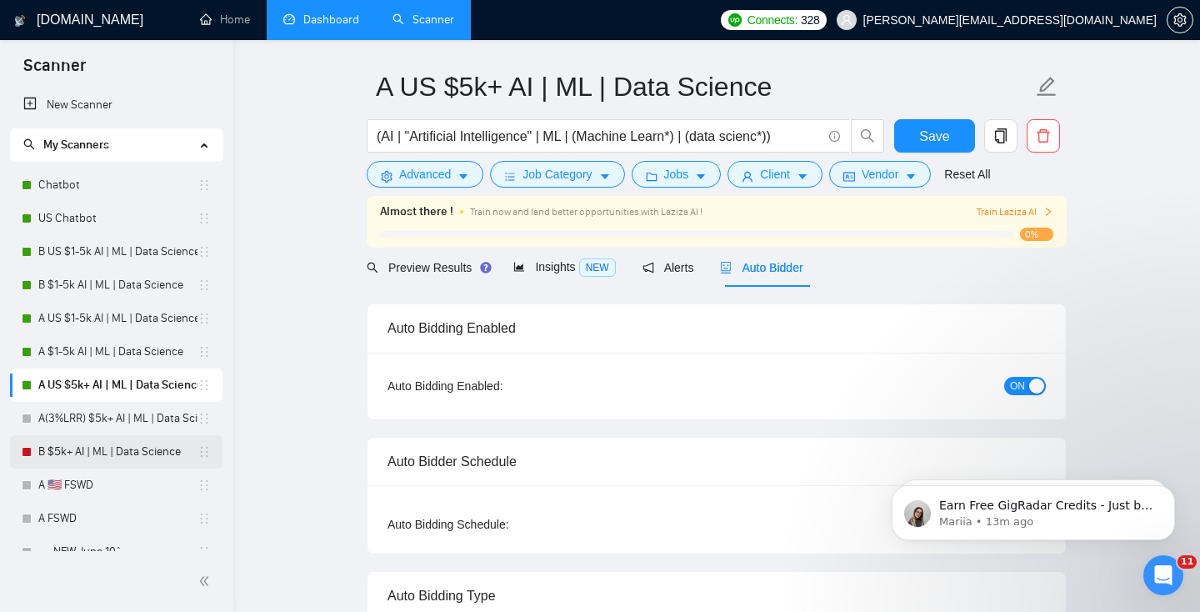
click at [126, 450] on link "B $5k+ AI | ML | Data Science" at bounding box center [117, 451] width 159 height 33
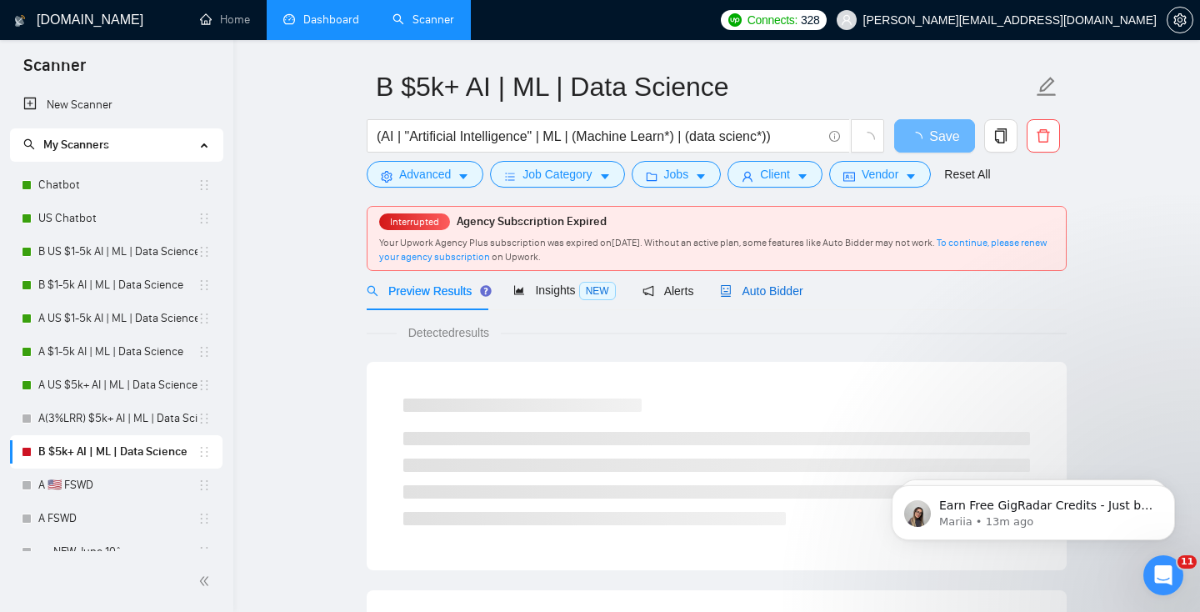
click at [787, 294] on span "Auto Bidder" at bounding box center [761, 290] width 82 height 13
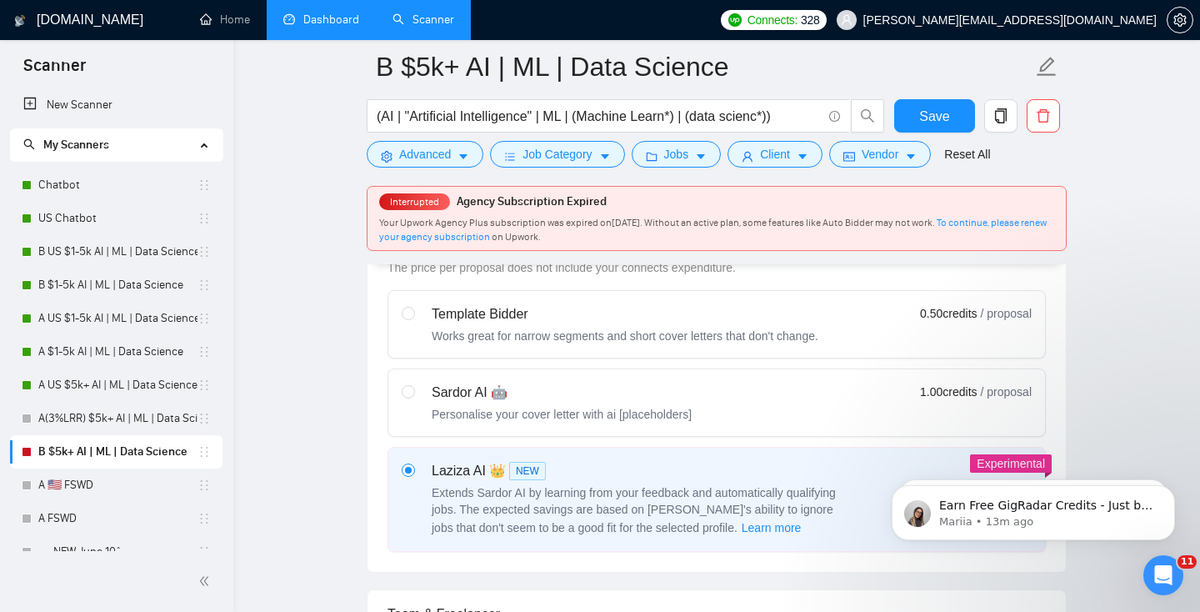
scroll to position [174, 0]
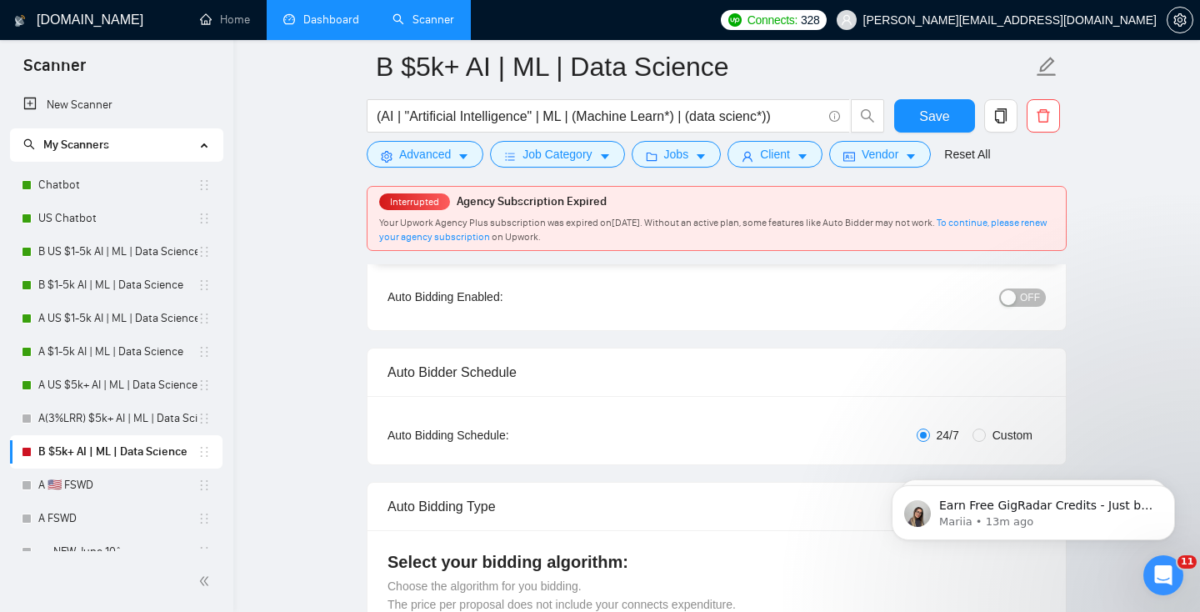
click at [1015, 293] on div "button" at bounding box center [1008, 297] width 15 height 15
click at [929, 116] on span "Save" at bounding box center [934, 116] width 30 height 21
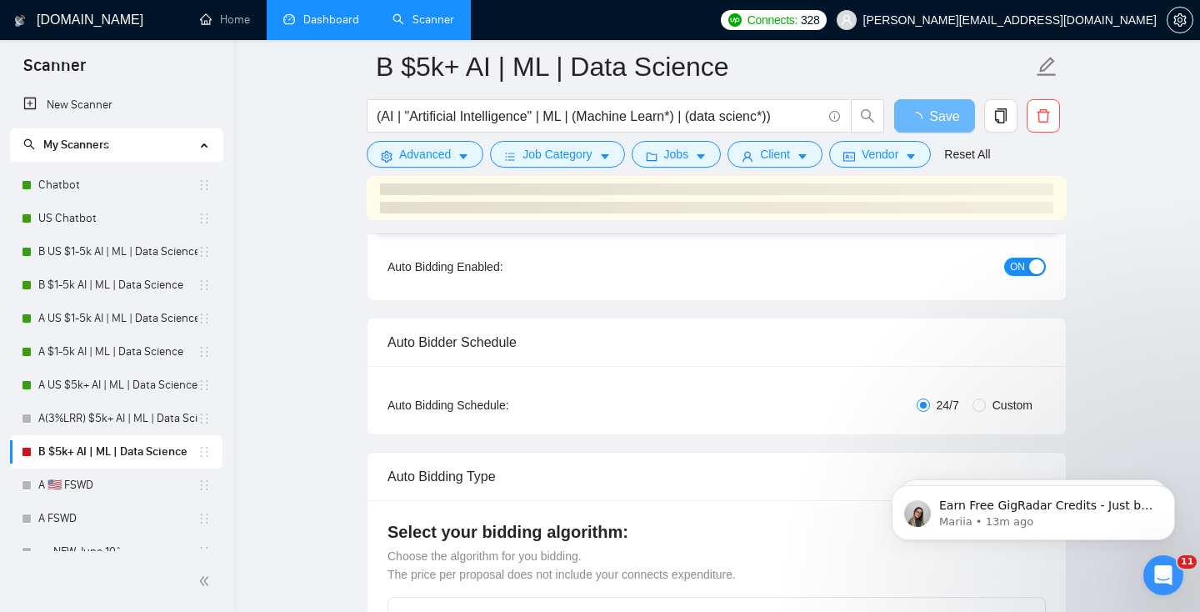
click at [311, 12] on link "Dashboard" at bounding box center [321, 19] width 76 height 14
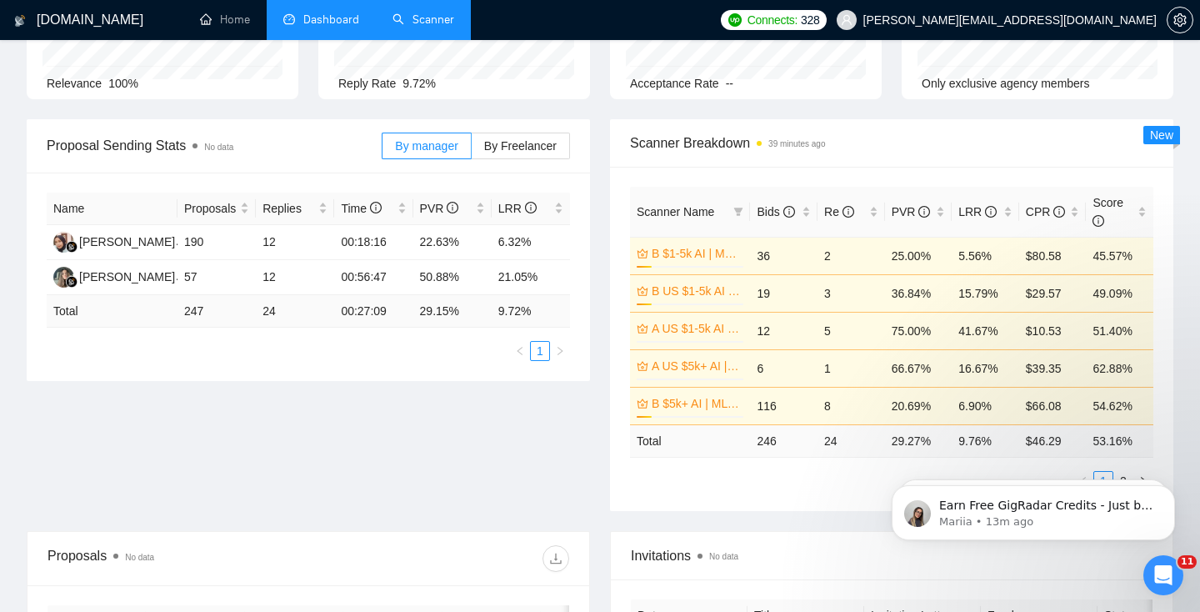
scroll to position [457, 0]
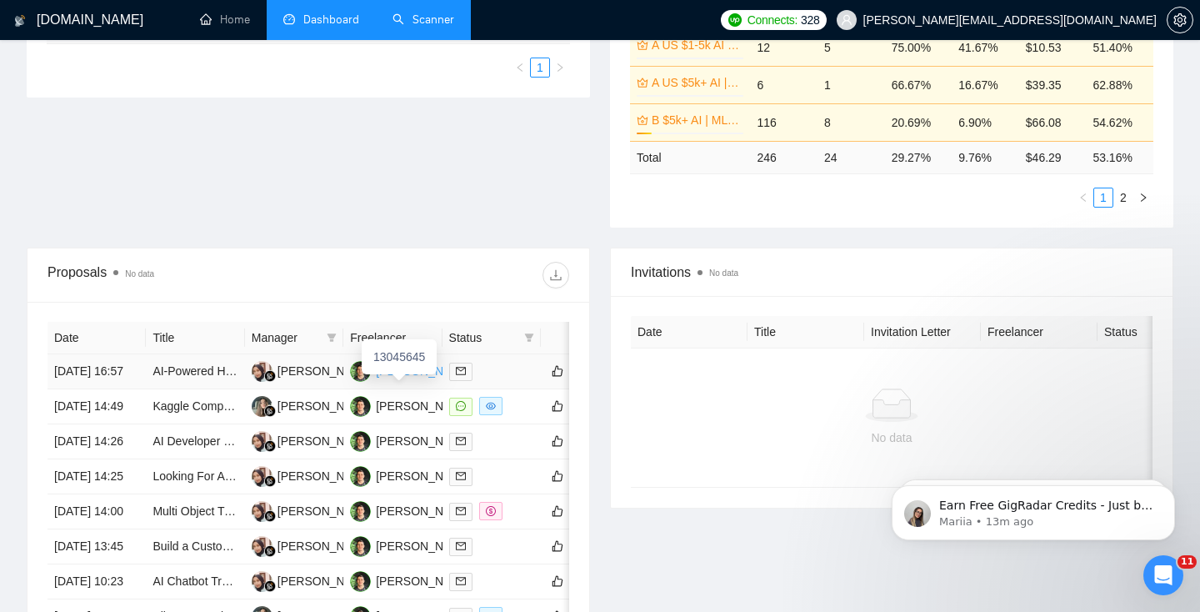
click at [404, 377] on div "[PERSON_NAME]" at bounding box center [424, 371] width 96 height 18
